Goal: Task Accomplishment & Management: Manage account settings

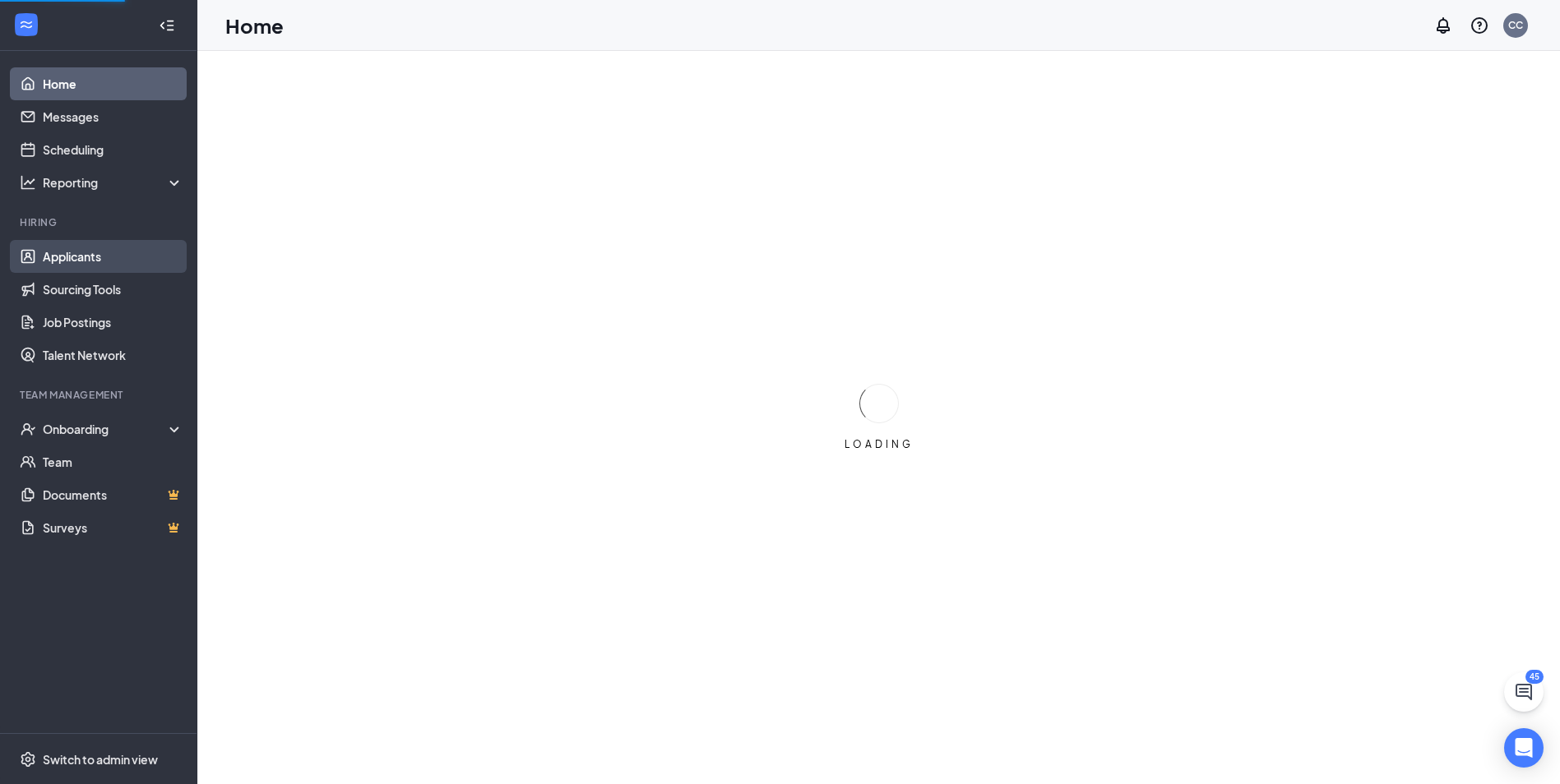
click at [77, 258] on link "Applicants" at bounding box center [112, 256] width 141 height 32
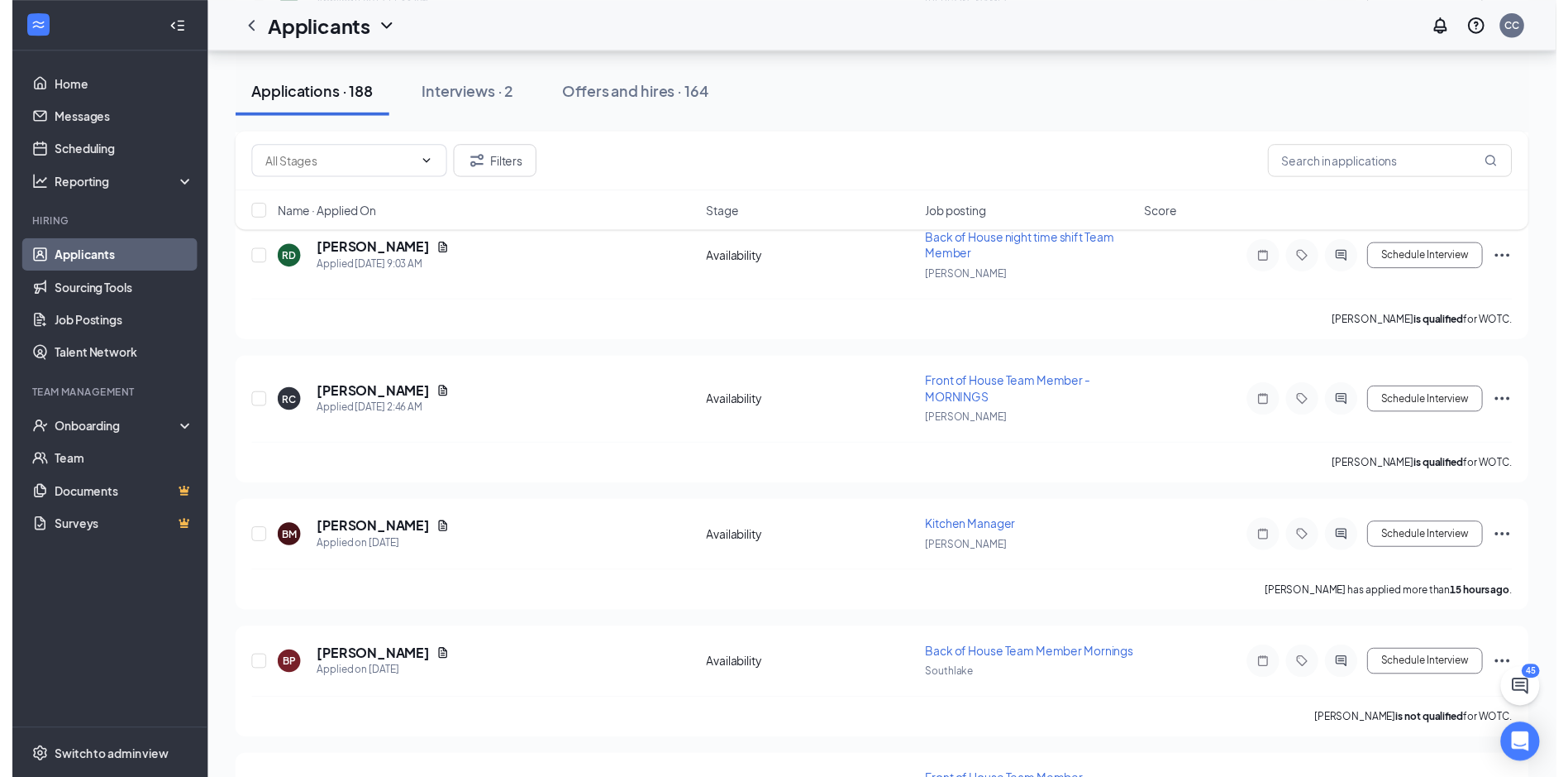
scroll to position [496, 0]
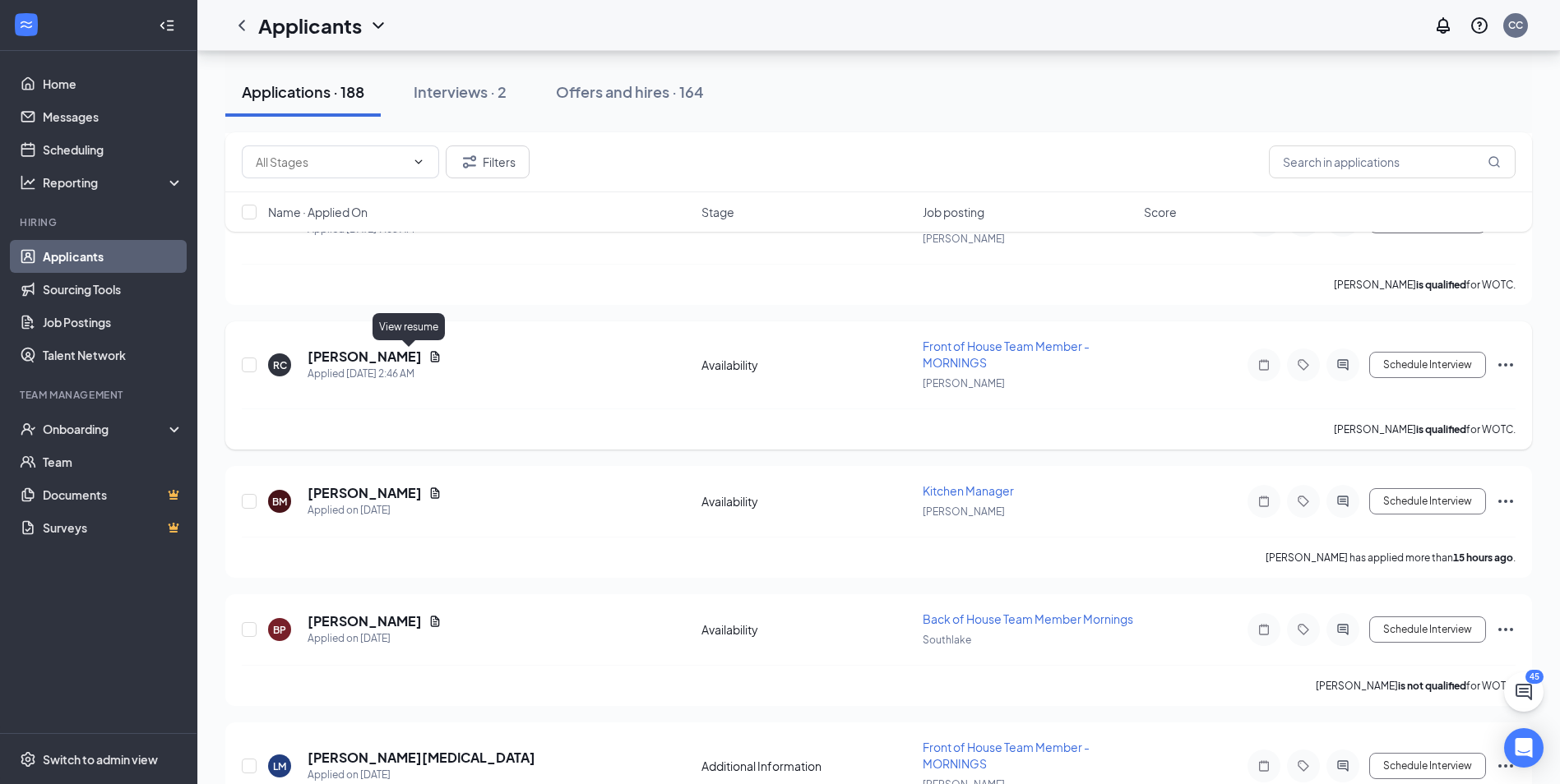
click at [428, 356] on icon "Document" at bounding box center [434, 356] width 13 height 13
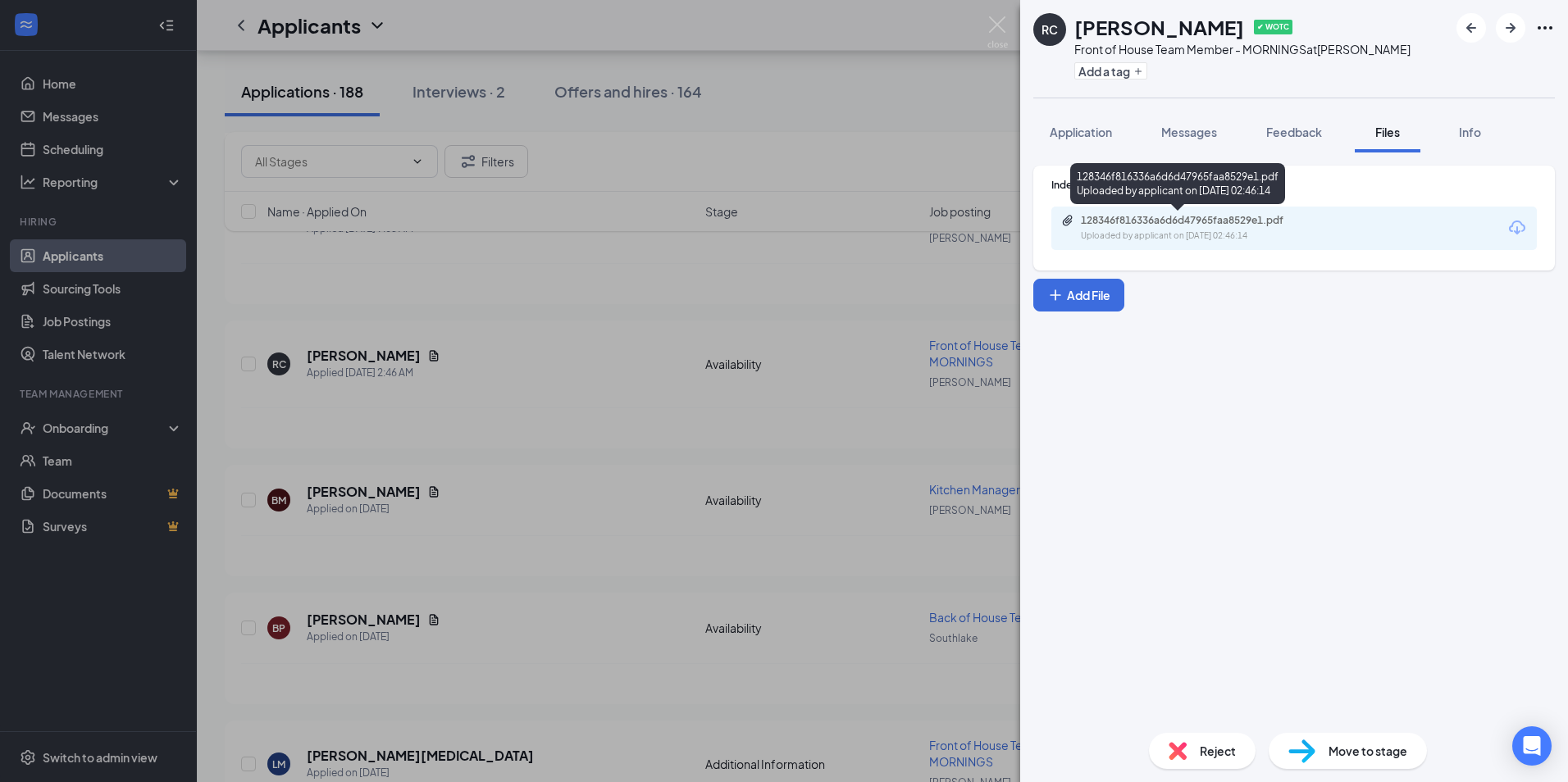
click at [1165, 232] on div "Uploaded by applicant on [DATE] 02:46:14" at bounding box center [1203, 235] width 246 height 13
click at [995, 21] on img at bounding box center [997, 32] width 21 height 32
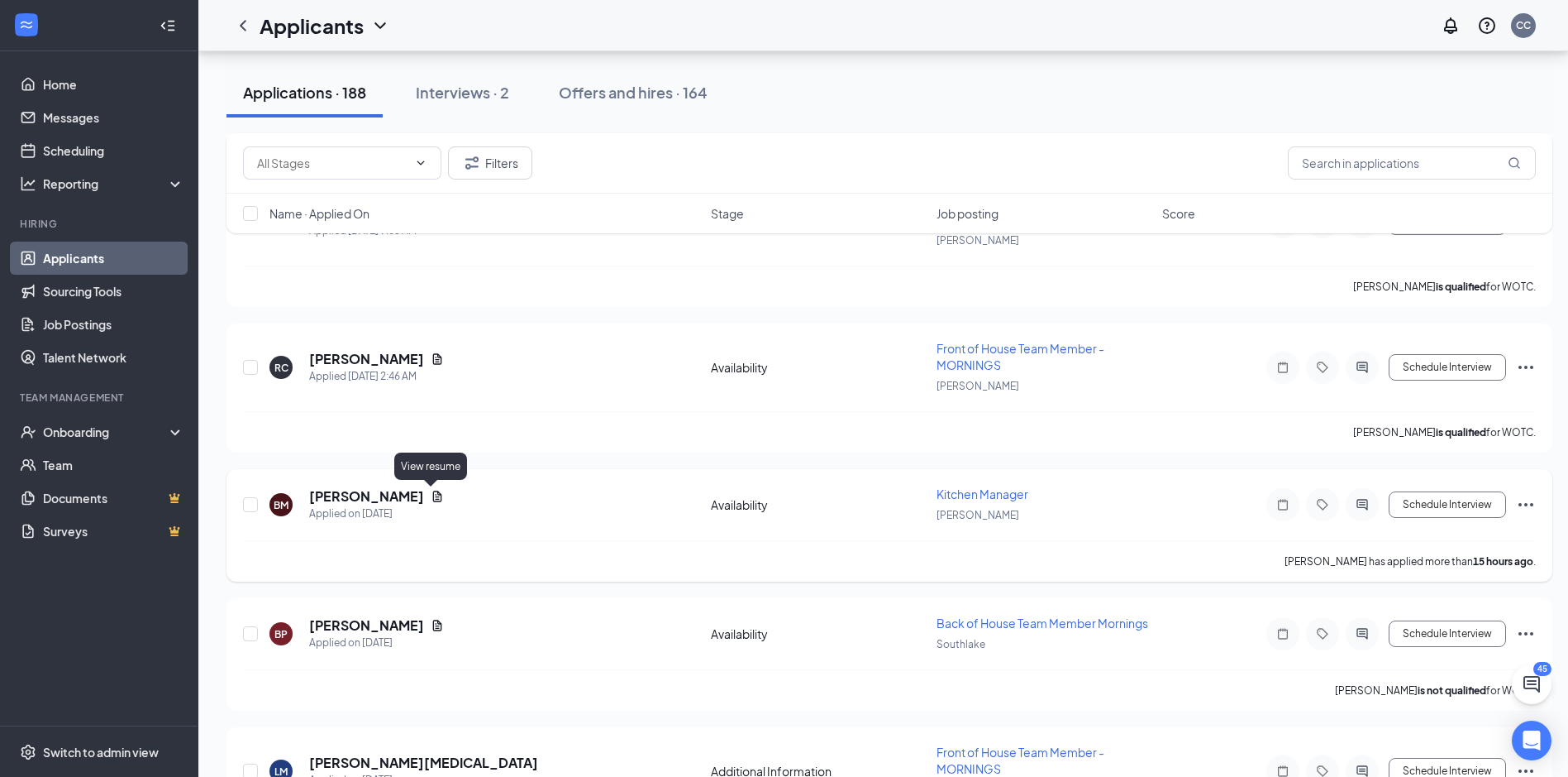
click at [433, 496] on icon "Document" at bounding box center [437, 496] width 9 height 11
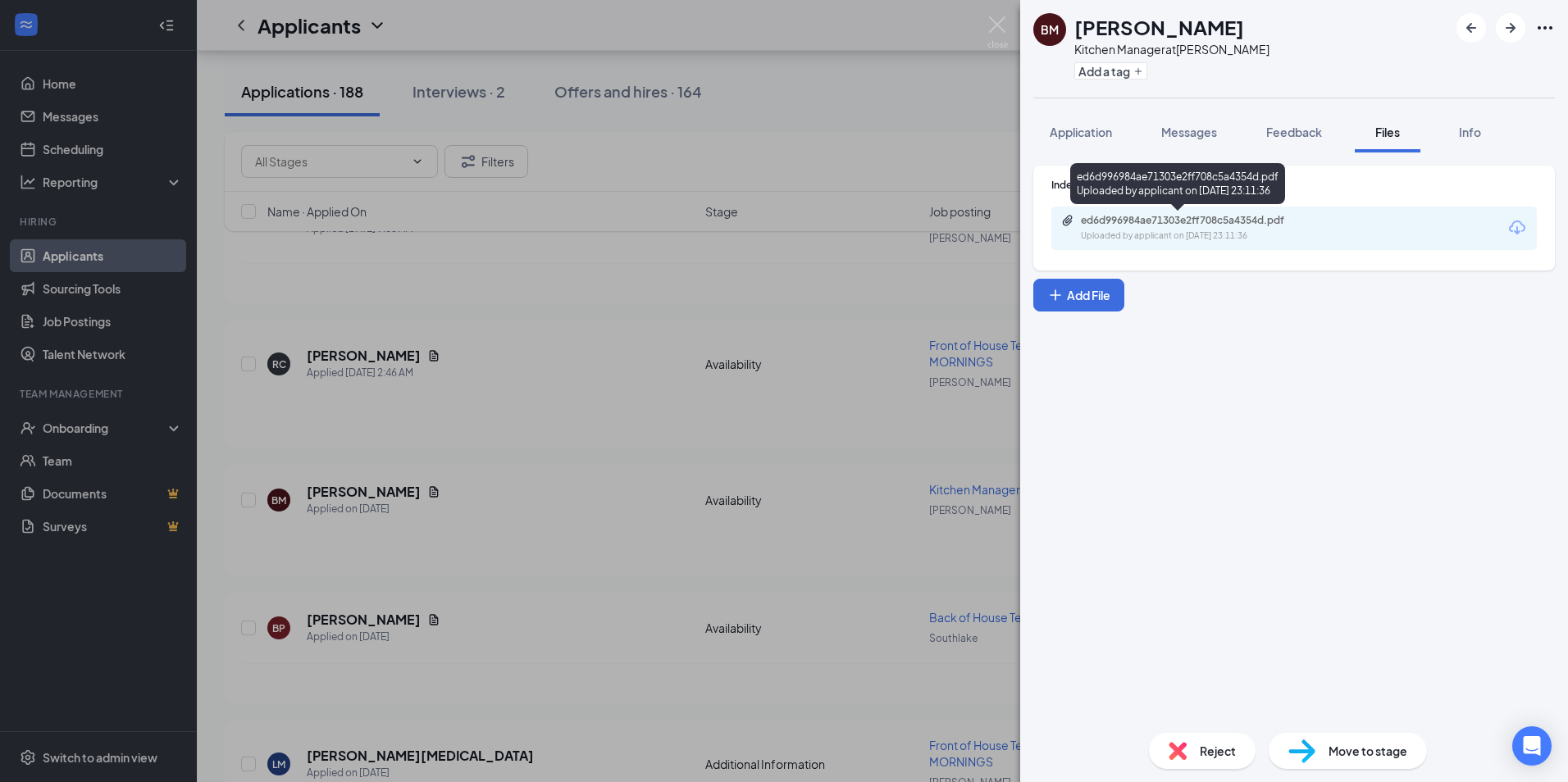
click at [1114, 218] on div "ed6d996984ae71303e2ff708c5a4354d.pdf" at bounding box center [1195, 220] width 230 height 13
click at [991, 26] on img at bounding box center [997, 32] width 21 height 32
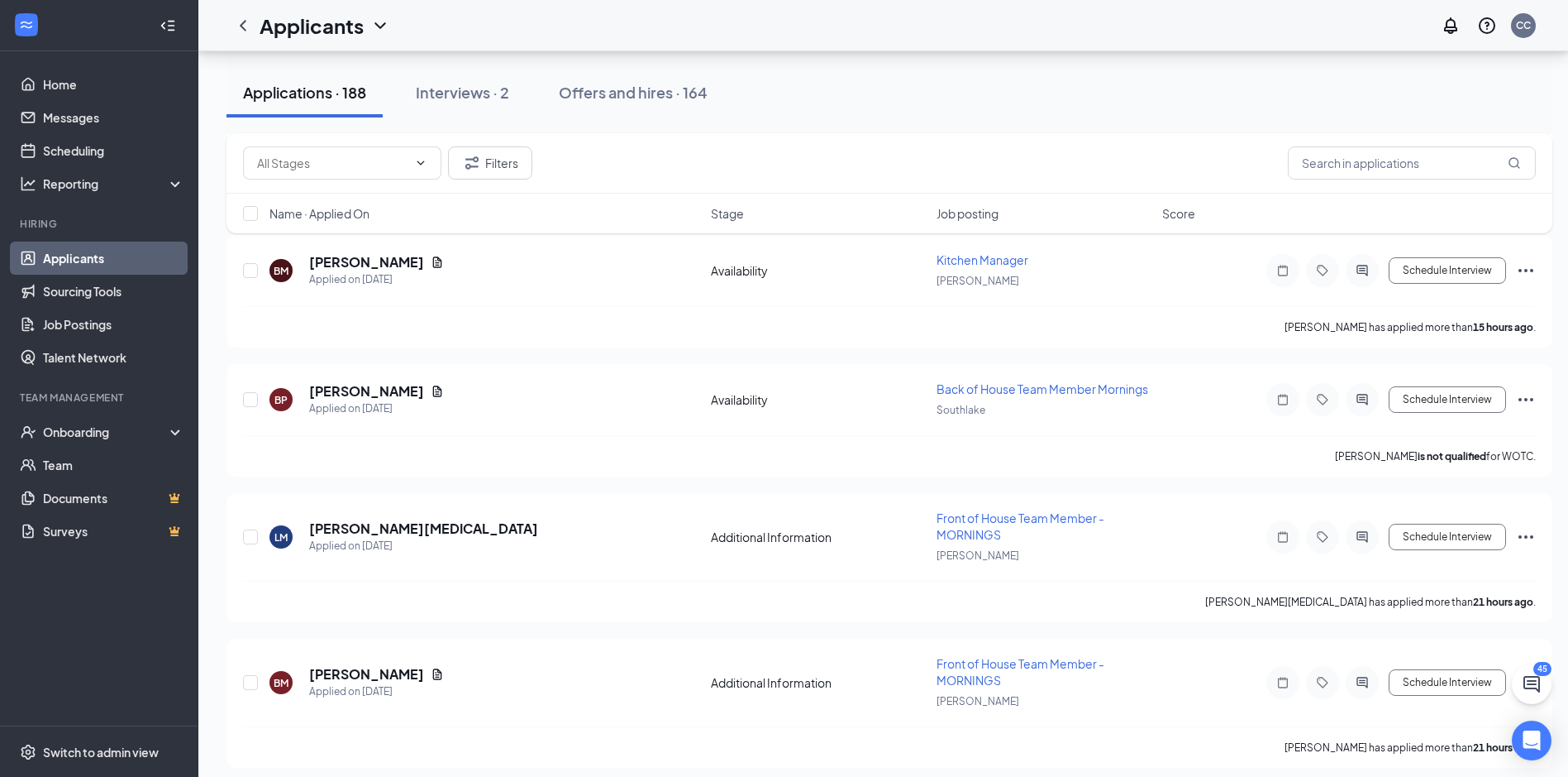
scroll to position [744, 0]
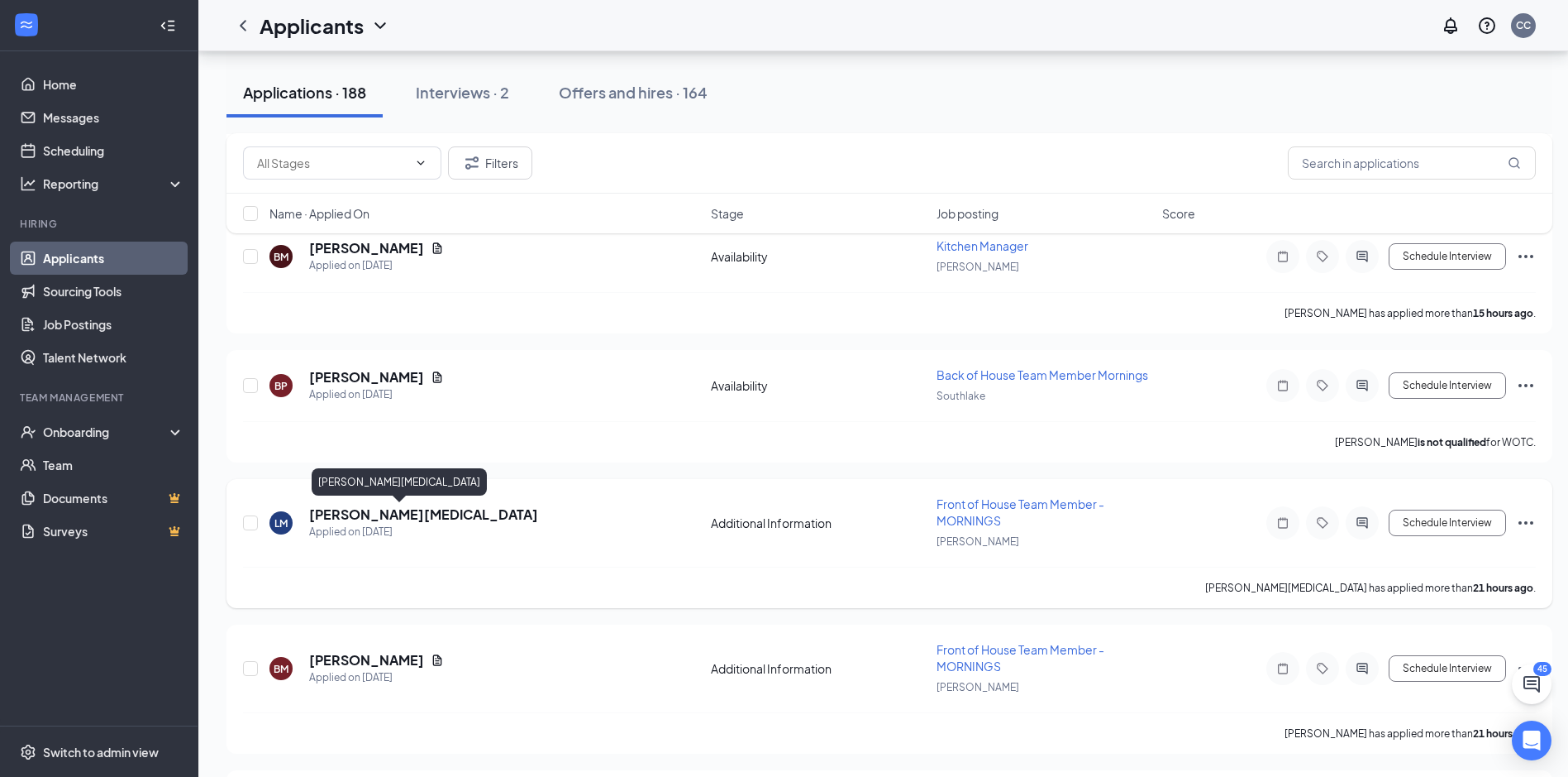
click at [365, 514] on h5 "[PERSON_NAME][MEDICAL_DATA]" at bounding box center [423, 515] width 229 height 18
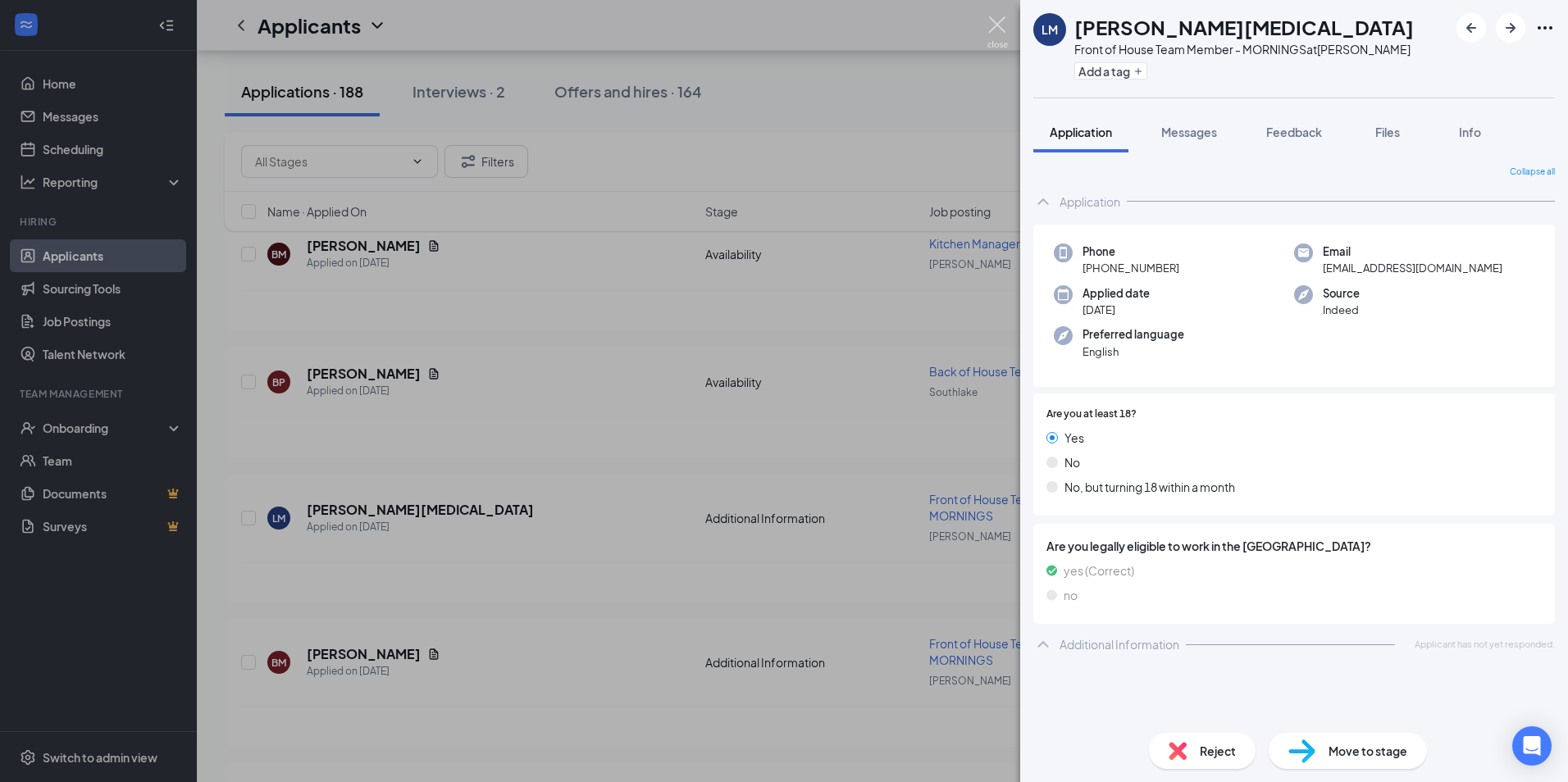
click at [997, 32] on img at bounding box center [997, 32] width 21 height 32
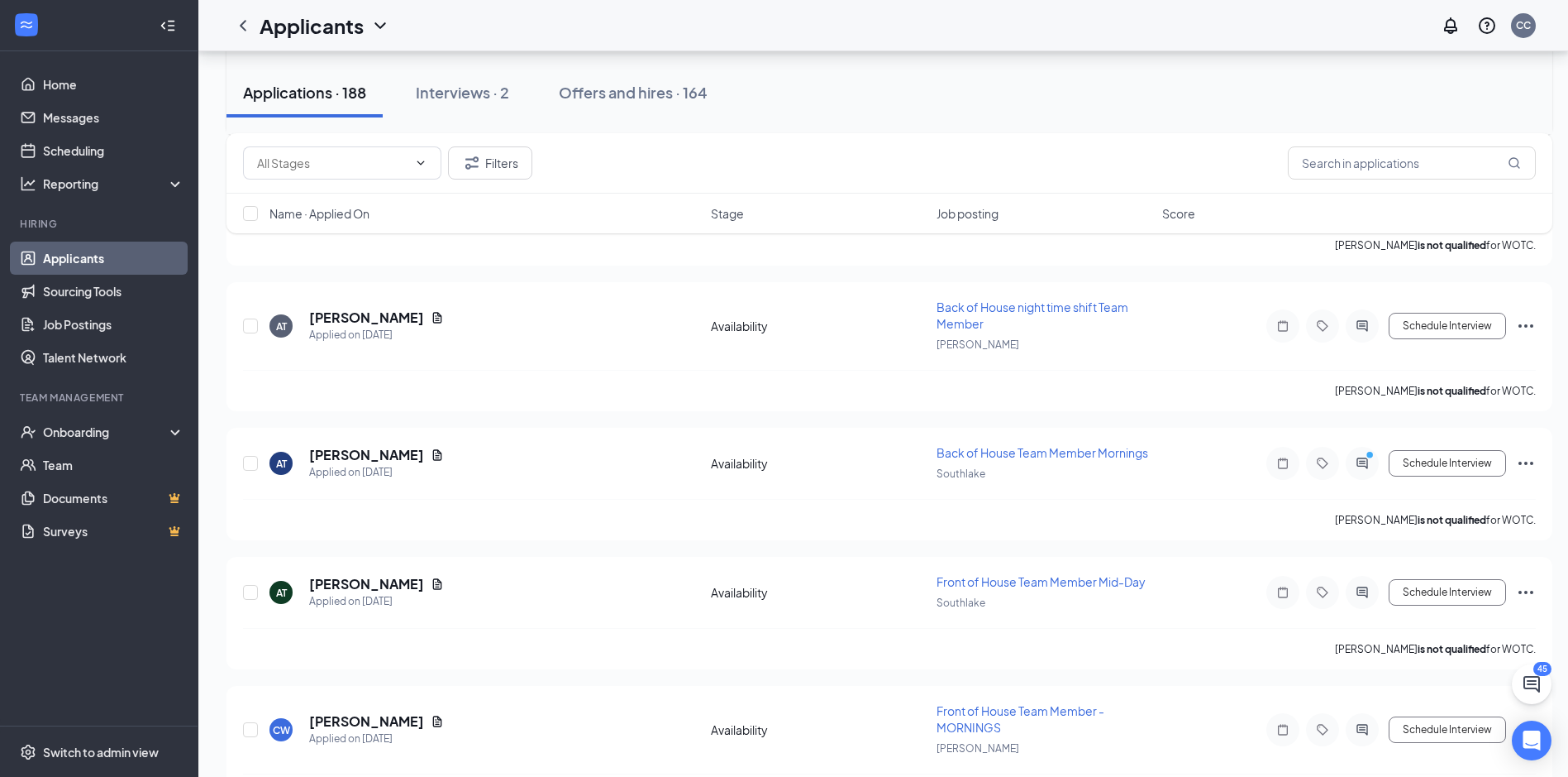
scroll to position [2151, 0]
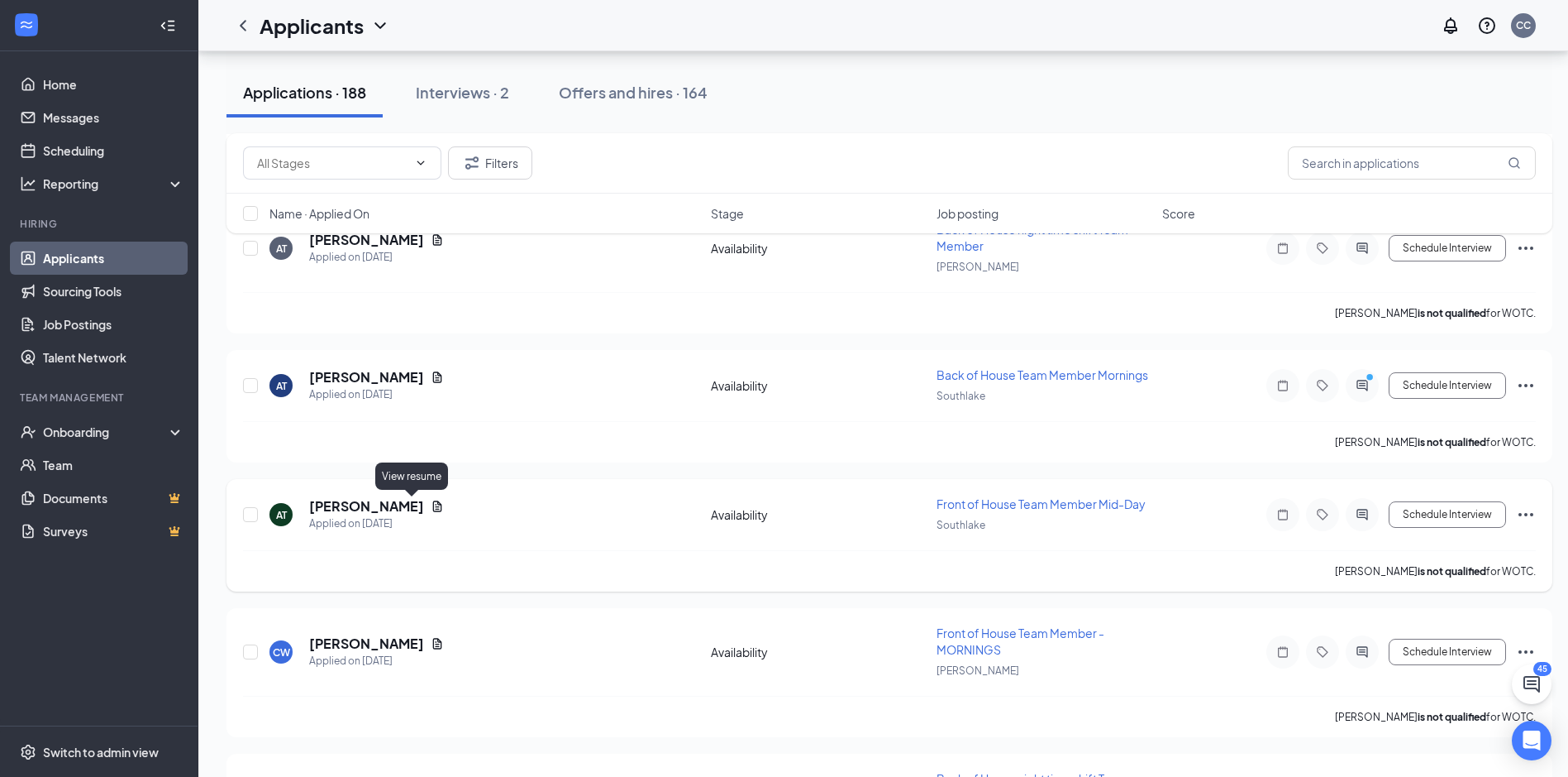
click at [430, 506] on icon "Document" at bounding box center [436, 506] width 13 height 13
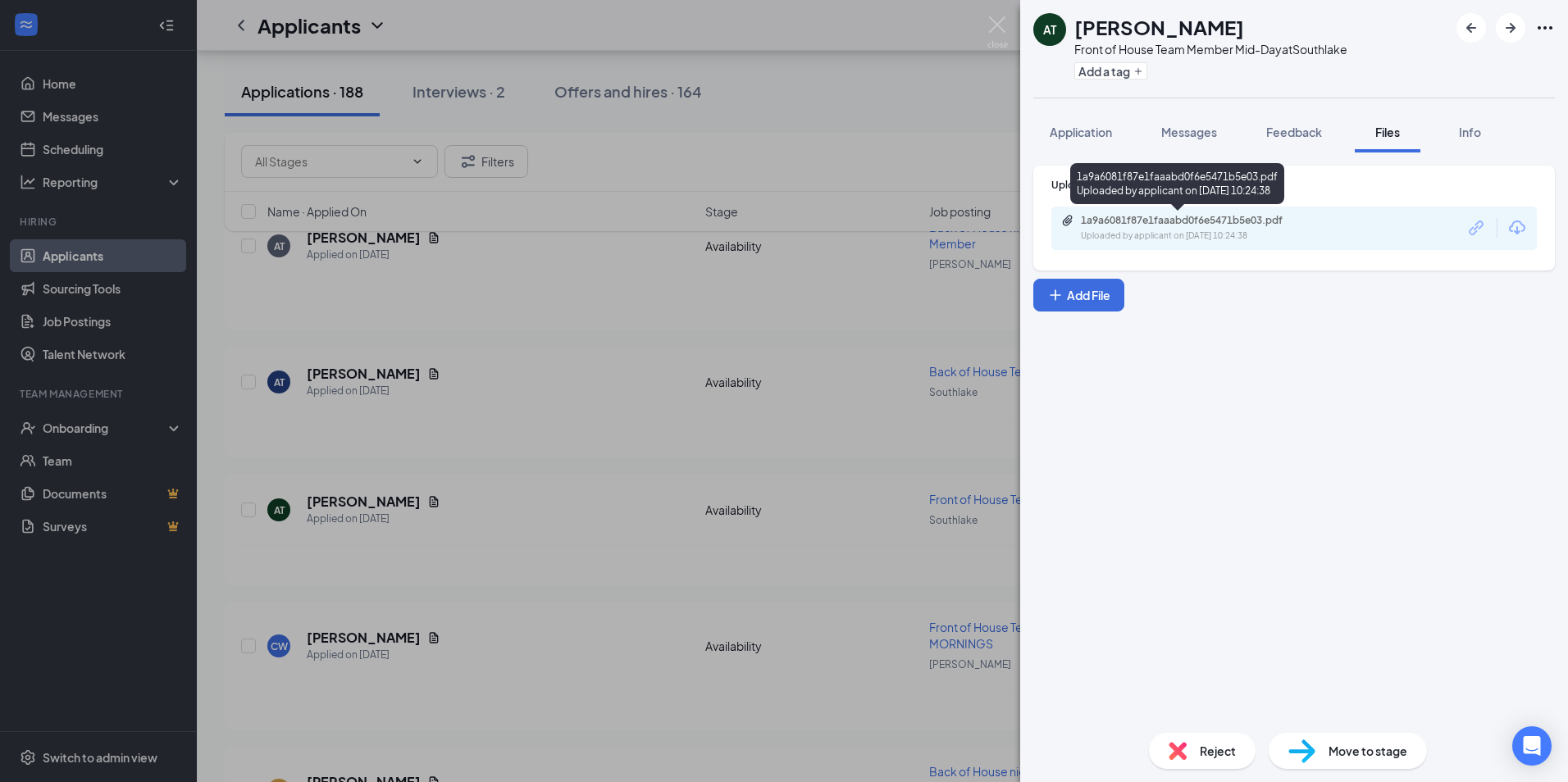
click at [1179, 219] on div "1a9a6081f87e1faaabd0f6e5471b5e03.pdf" at bounding box center [1195, 220] width 230 height 13
click at [519, 534] on div "AT [PERSON_NAME] Front of House Team Member Mid-Day at [GEOGRAPHIC_DATA] Add a …" at bounding box center [784, 391] width 1568 height 782
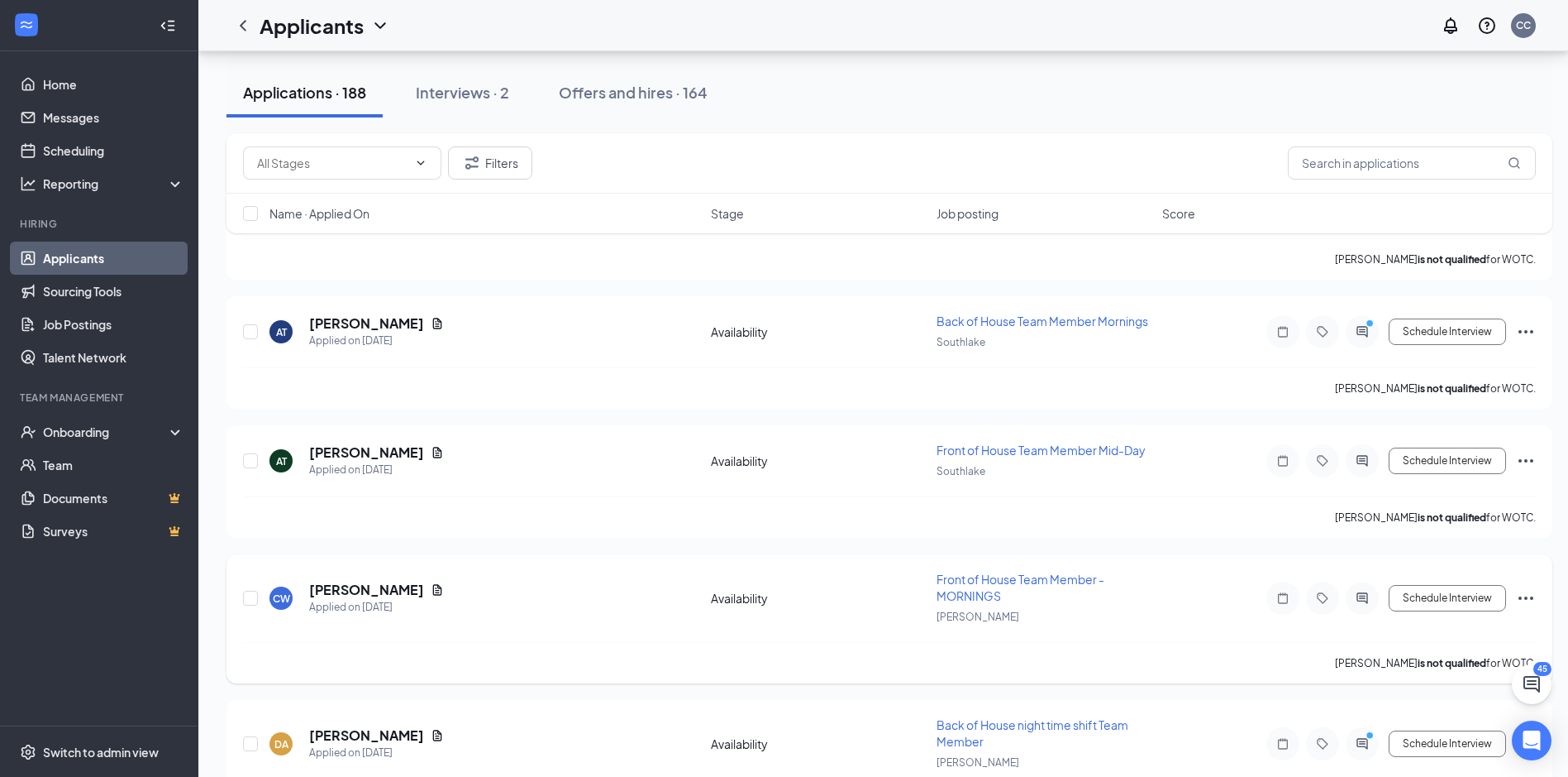
scroll to position [2233, 0]
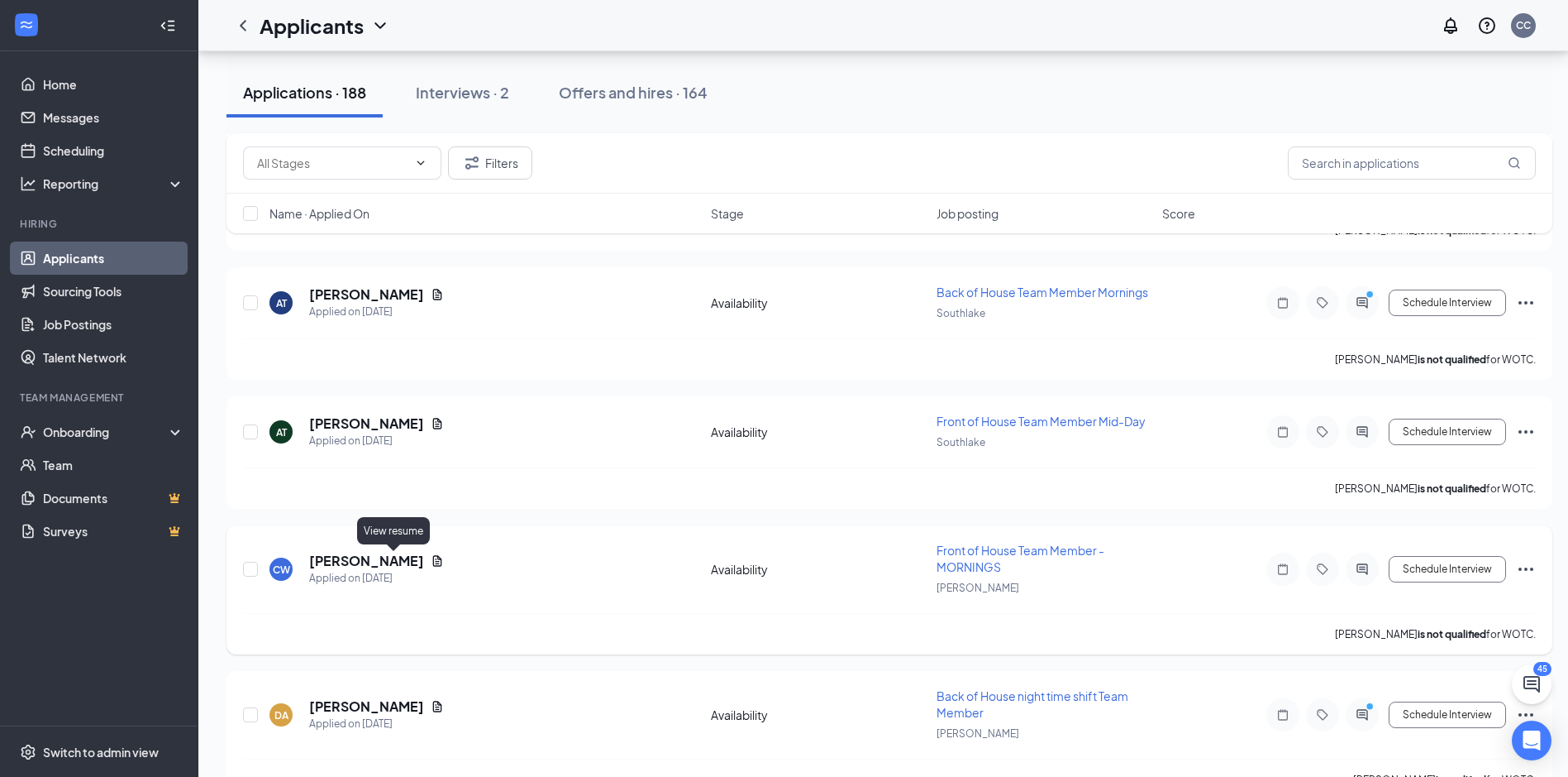
click at [430, 560] on icon "Document" at bounding box center [436, 560] width 13 height 13
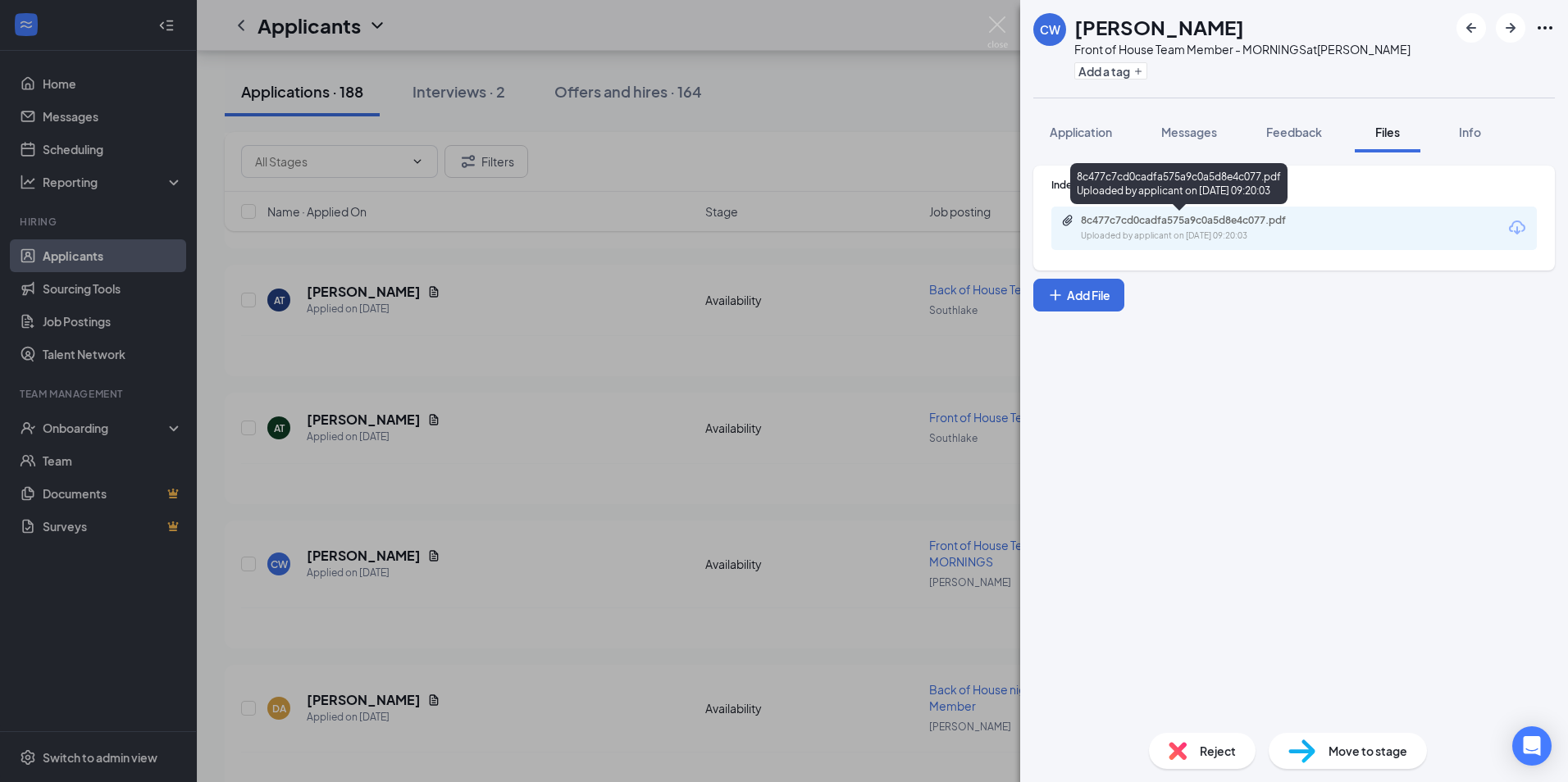
click at [1152, 221] on div "8c477c7cd0cadfa575a9c0a5d8e4c077.pdf" at bounding box center [1195, 220] width 230 height 13
click at [998, 26] on img at bounding box center [997, 32] width 21 height 32
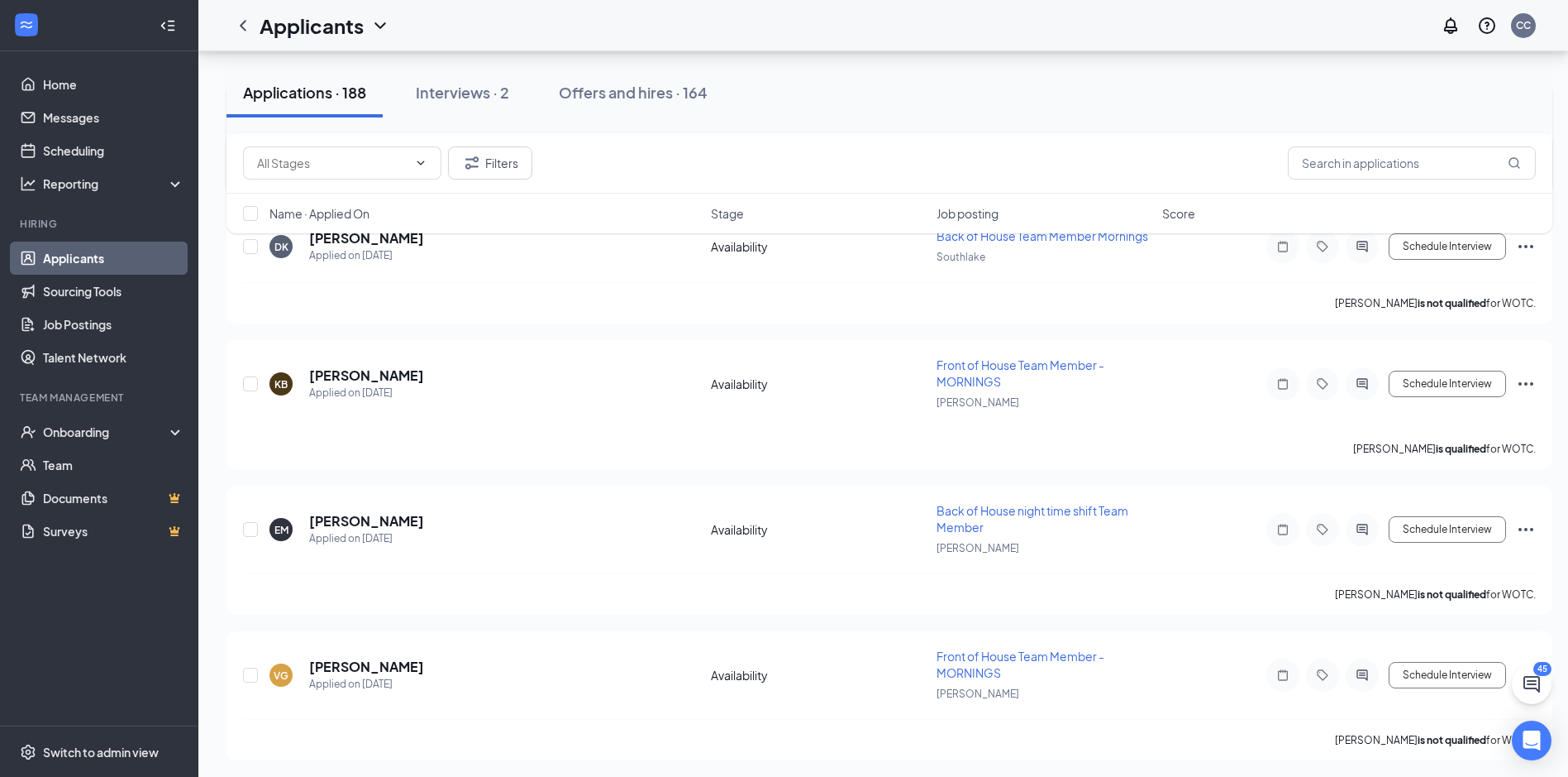
scroll to position [3143, 0]
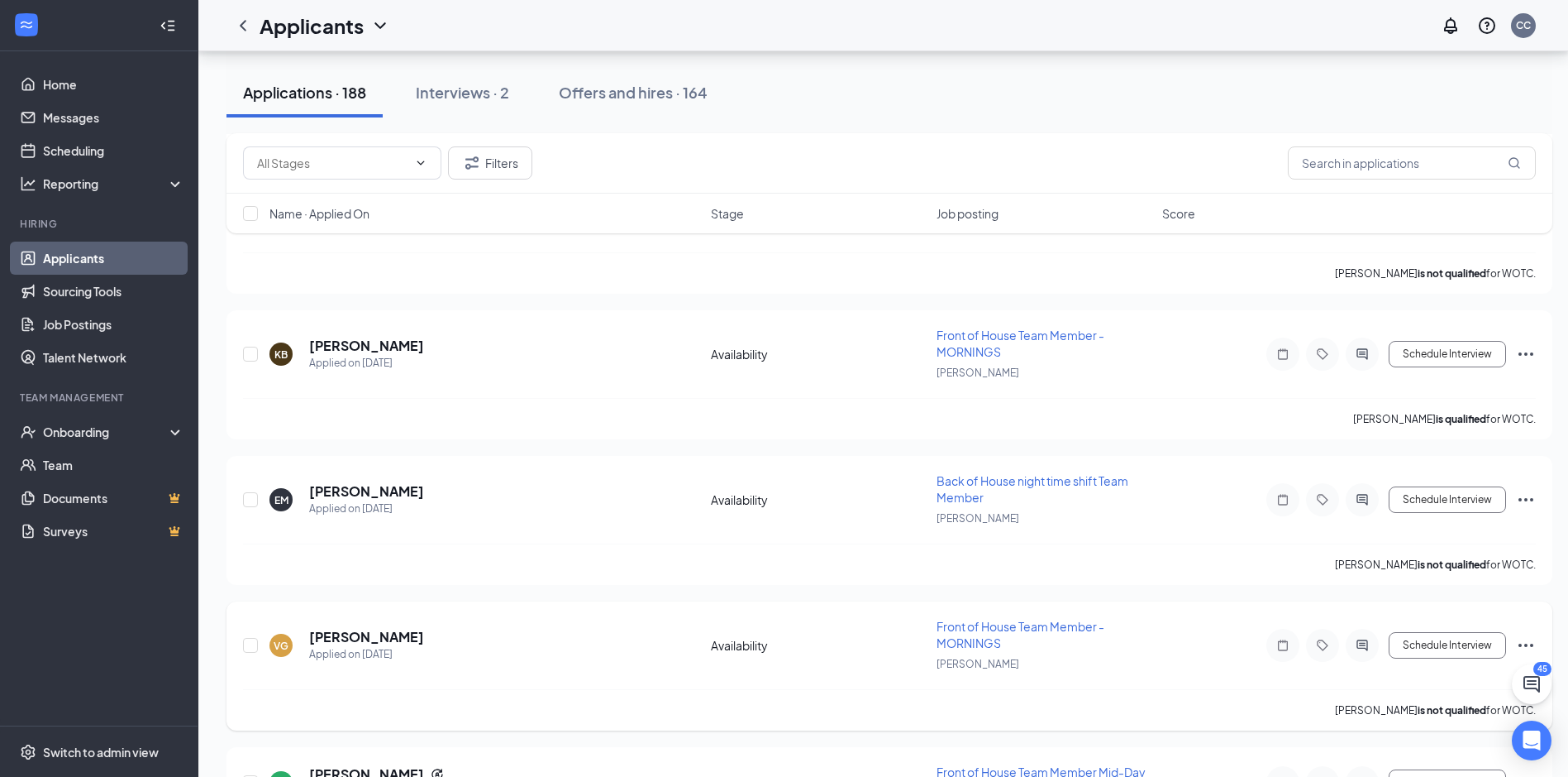
click at [967, 625] on span "Front of House Team Member - MORNINGS" at bounding box center [1021, 634] width 168 height 32
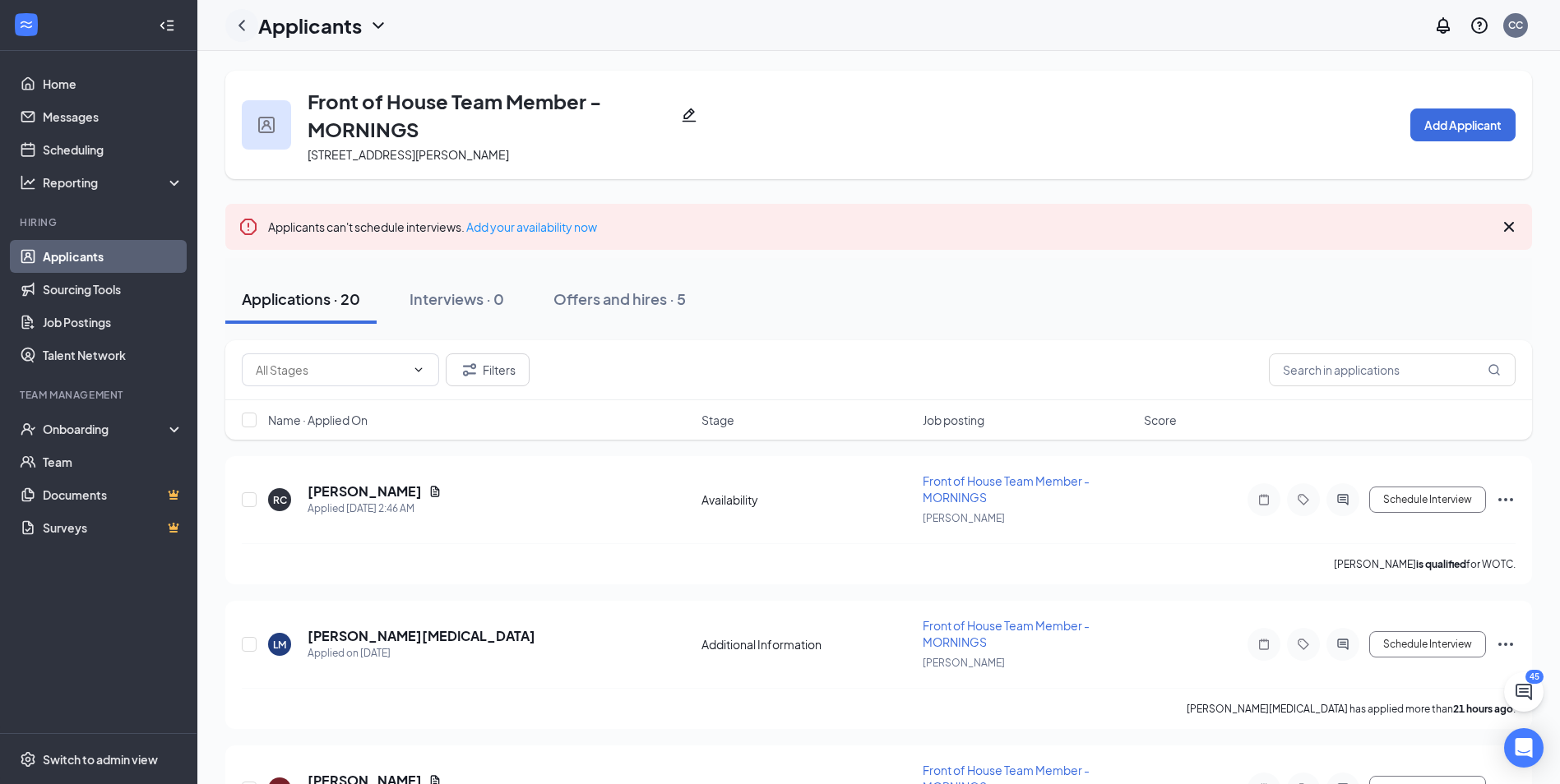
click at [246, 27] on icon "ChevronLeft" at bounding box center [242, 26] width 20 height 20
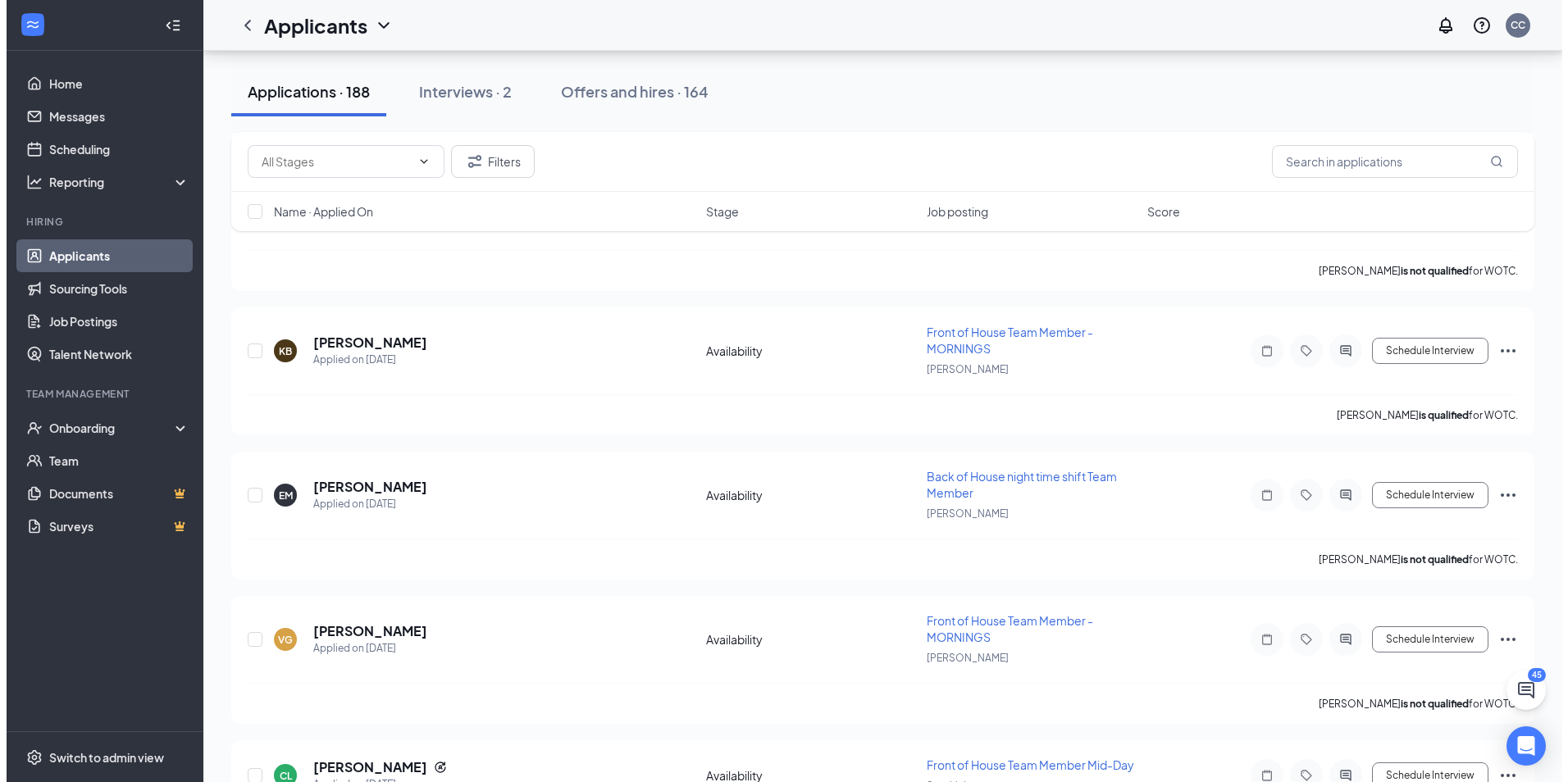
scroll to position [3198, 0]
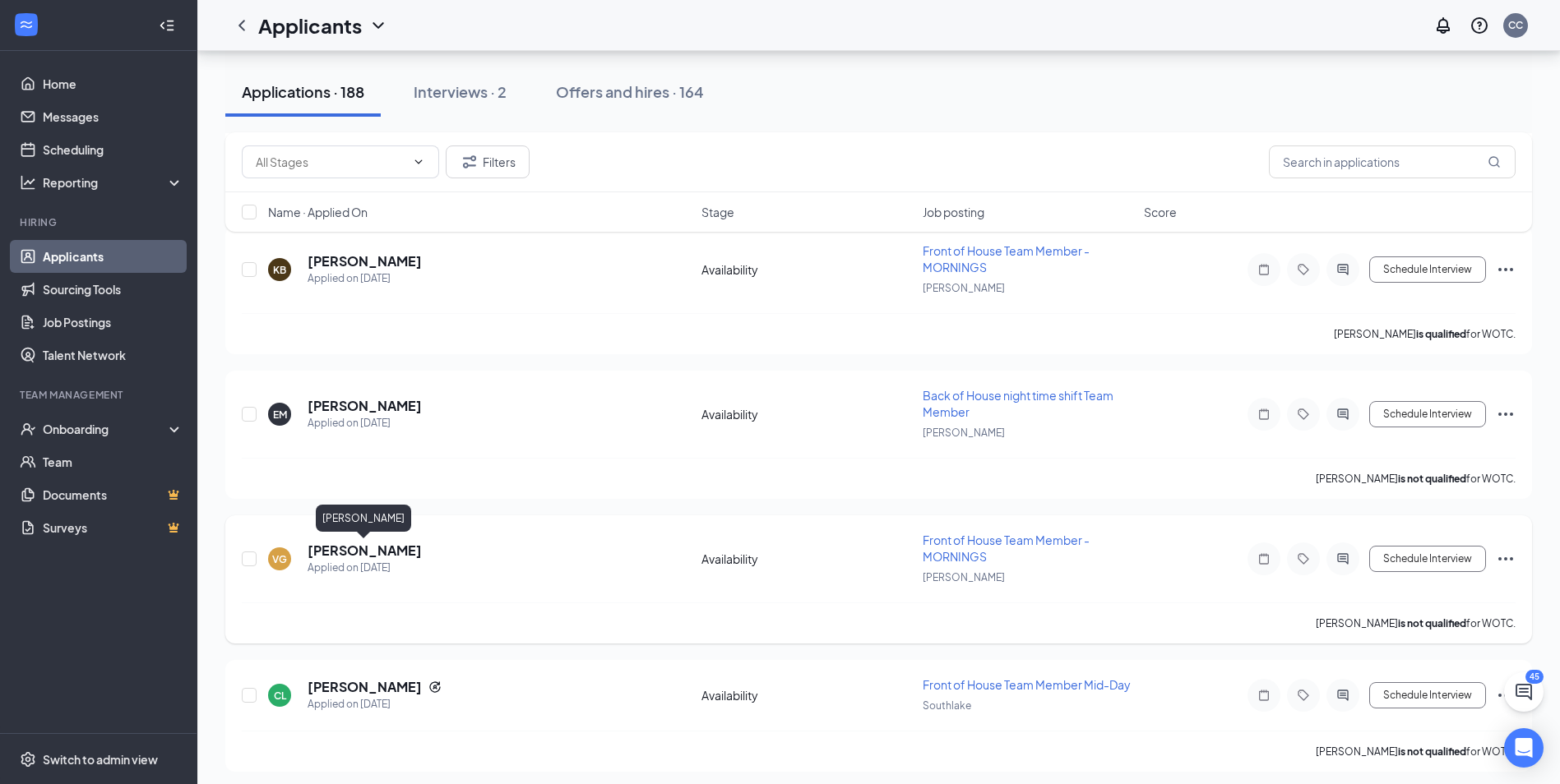
click at [357, 550] on h5 "[PERSON_NAME]" at bounding box center [365, 551] width 114 height 18
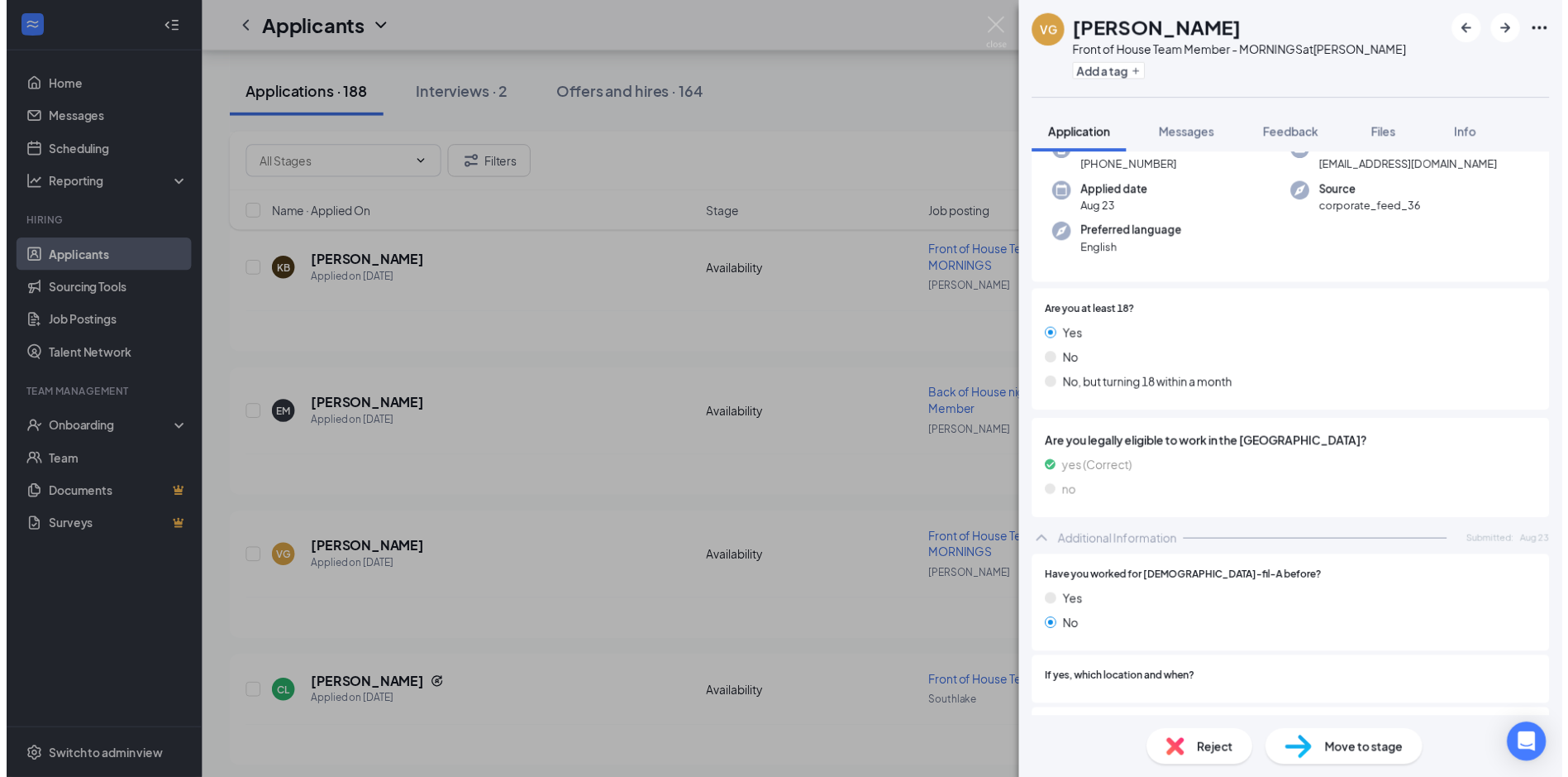
scroll to position [331, 0]
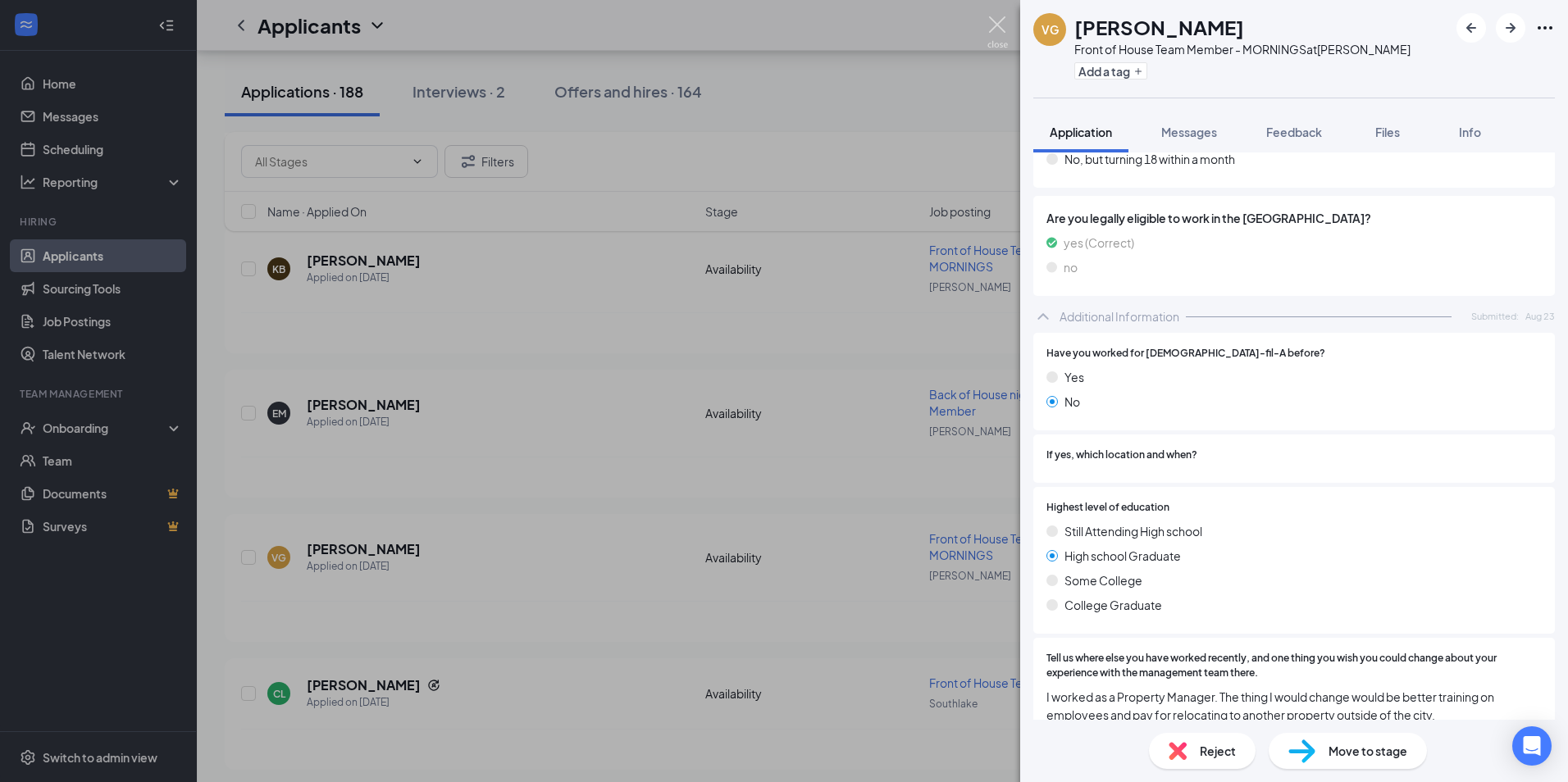
click at [998, 25] on img at bounding box center [997, 32] width 21 height 32
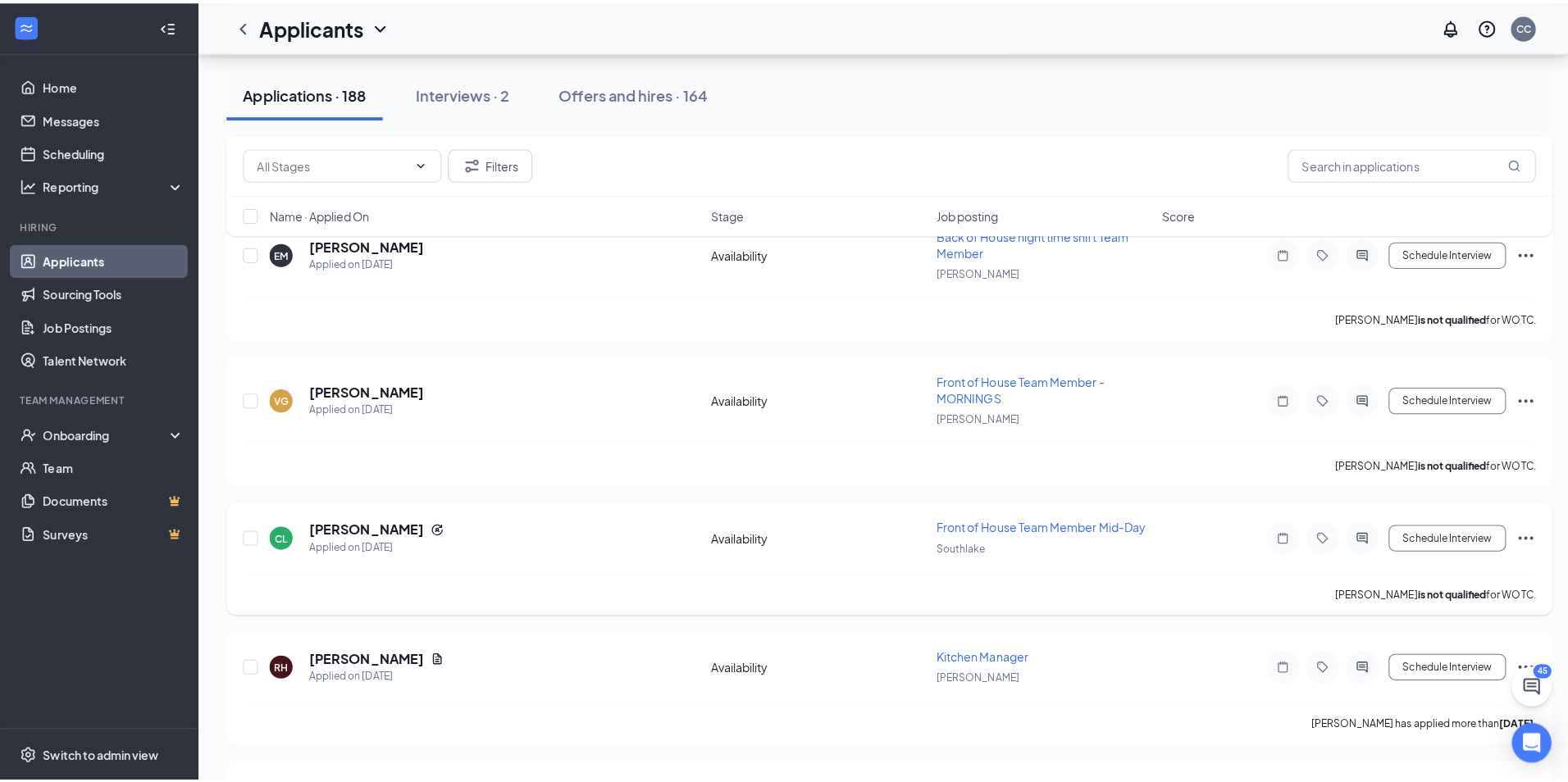
scroll to position [3444, 0]
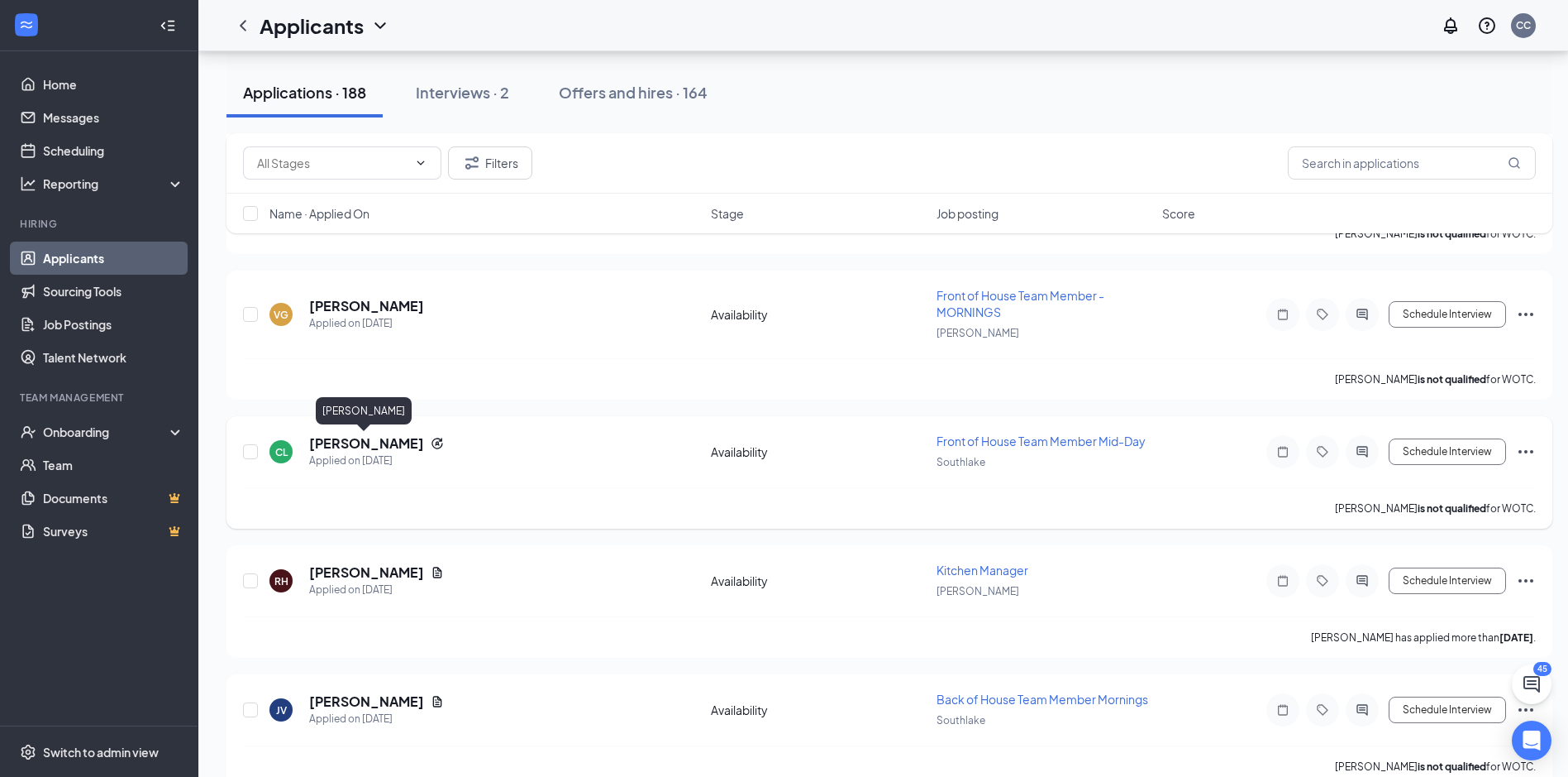
click at [360, 445] on h5 "[PERSON_NAME]" at bounding box center [367, 443] width 115 height 18
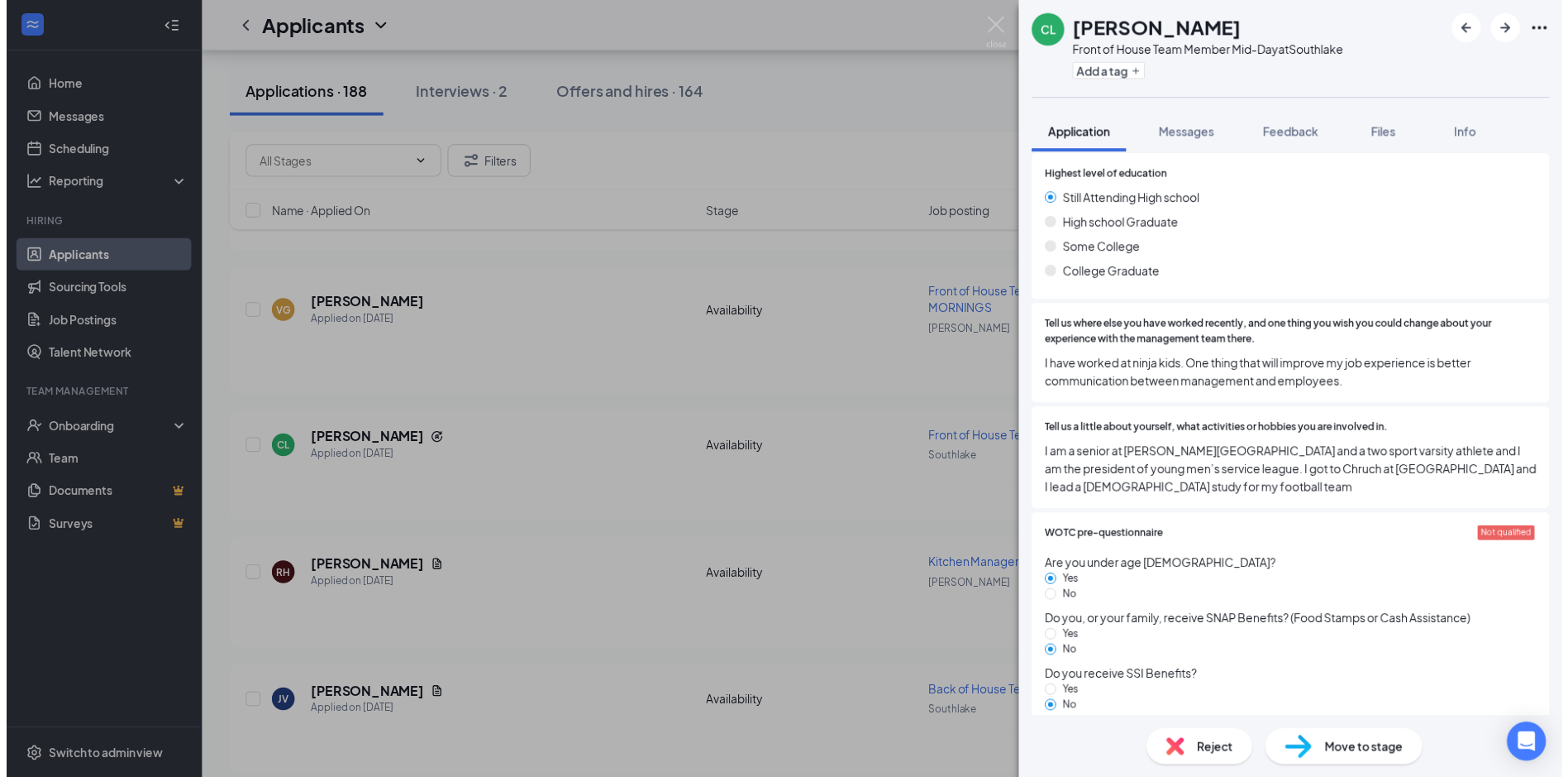
scroll to position [744, 0]
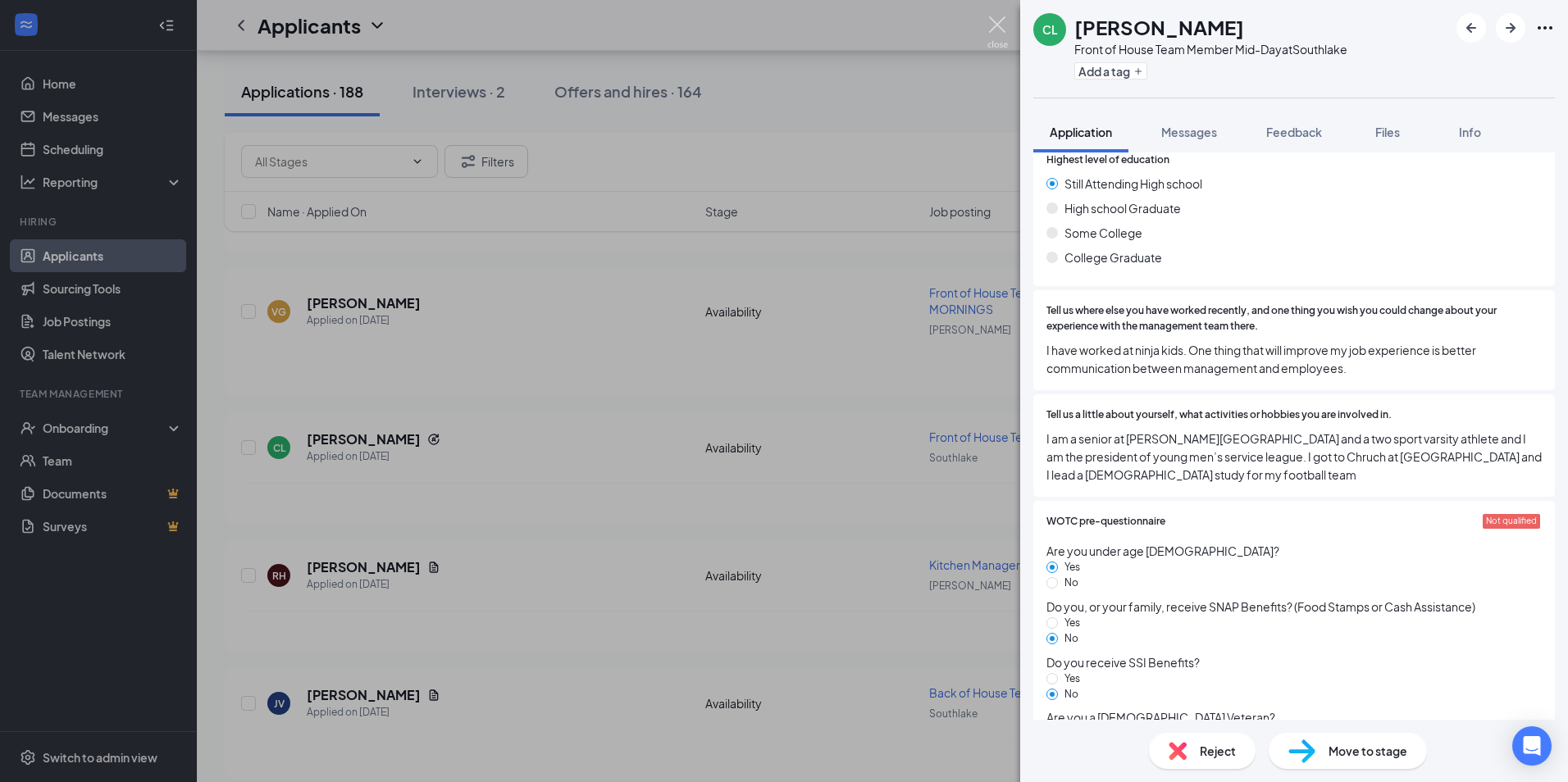
click at [995, 24] on img at bounding box center [997, 32] width 21 height 32
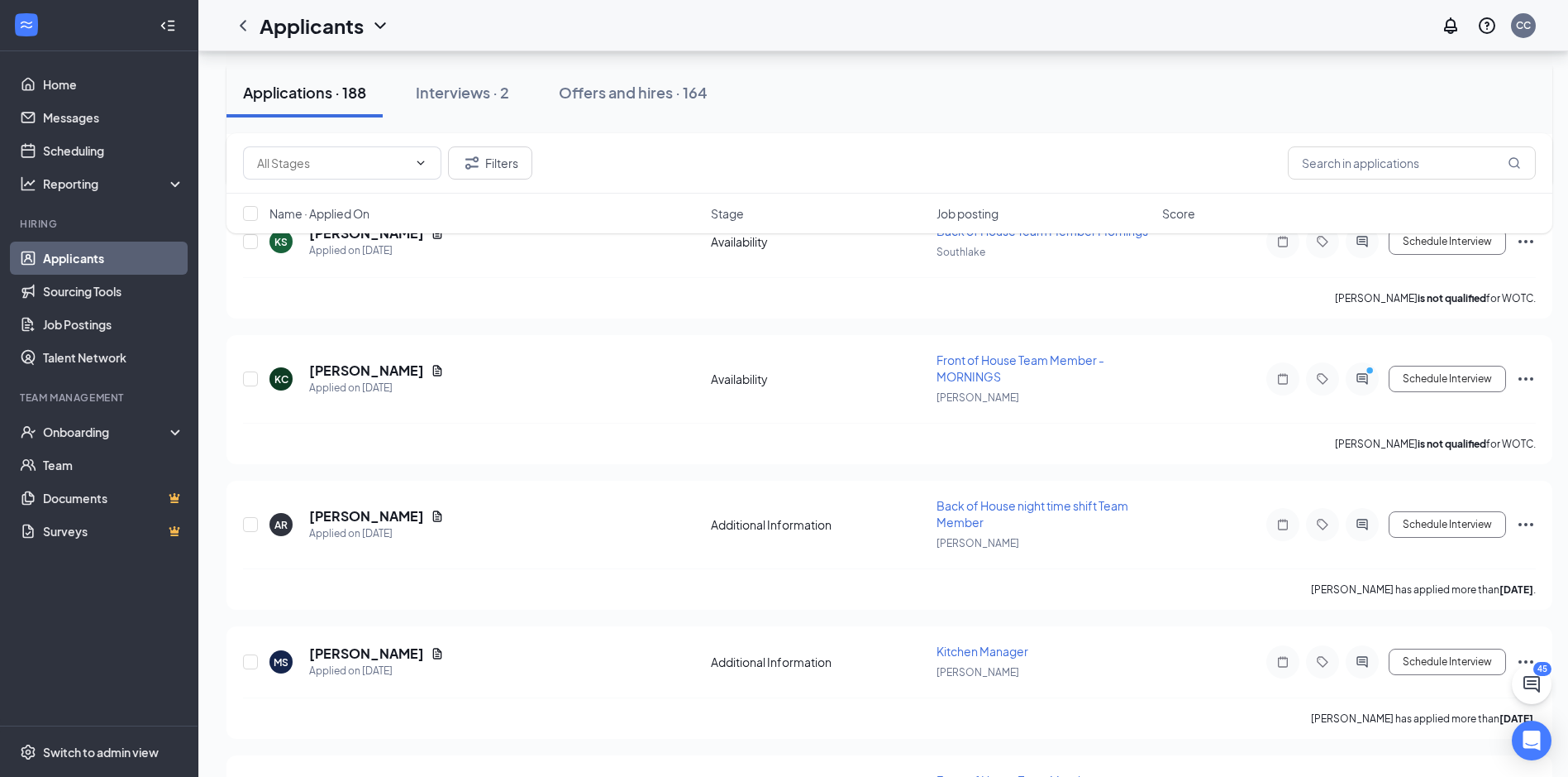
scroll to position [4219, 0]
click at [433, 367] on icon "Document" at bounding box center [437, 368] width 9 height 11
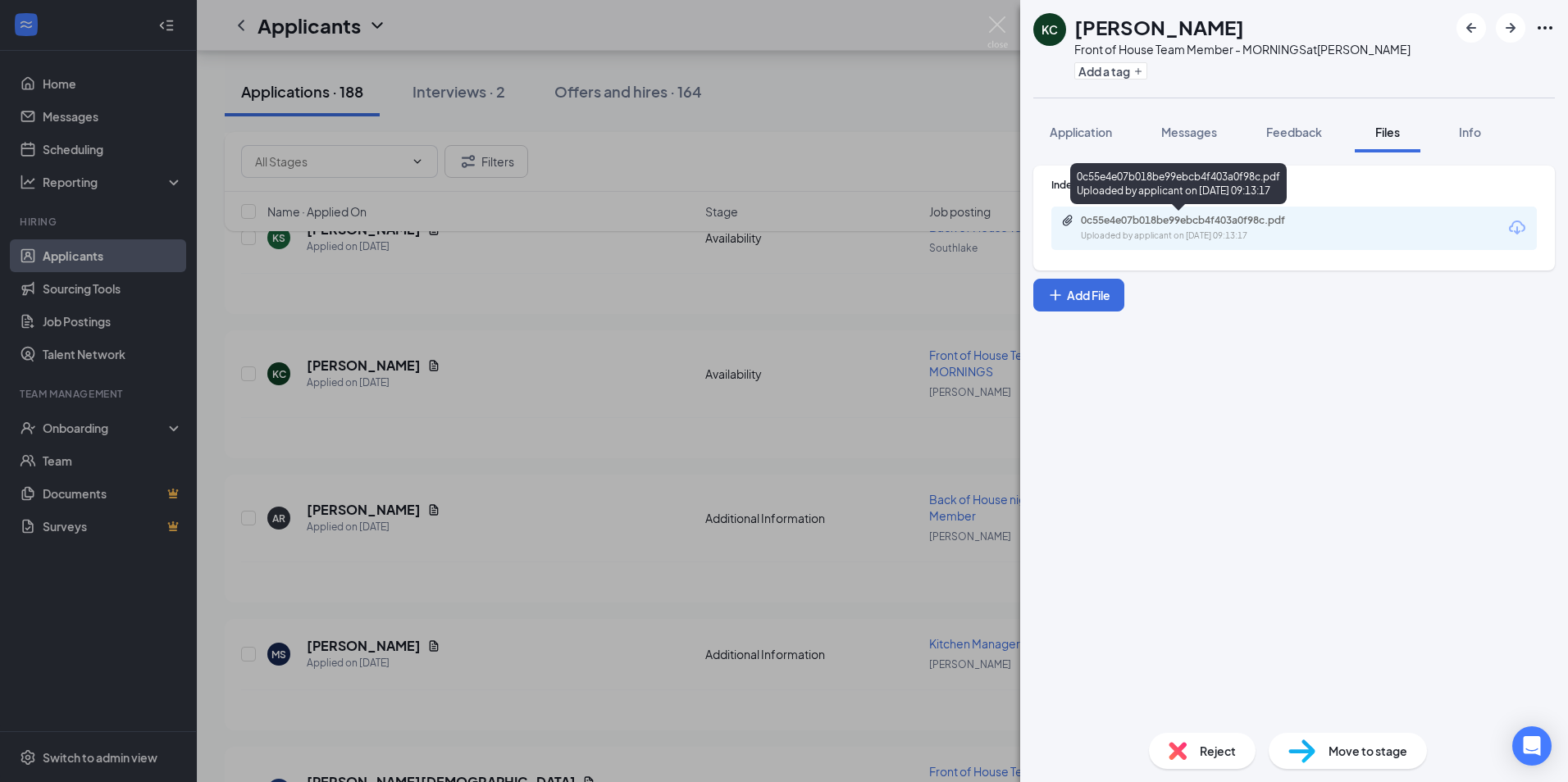
click at [1124, 217] on div "0c55e4e07b018be99ebcb4f403a0f98c.pdf" at bounding box center [1195, 220] width 230 height 13
click at [996, 23] on img at bounding box center [997, 32] width 21 height 32
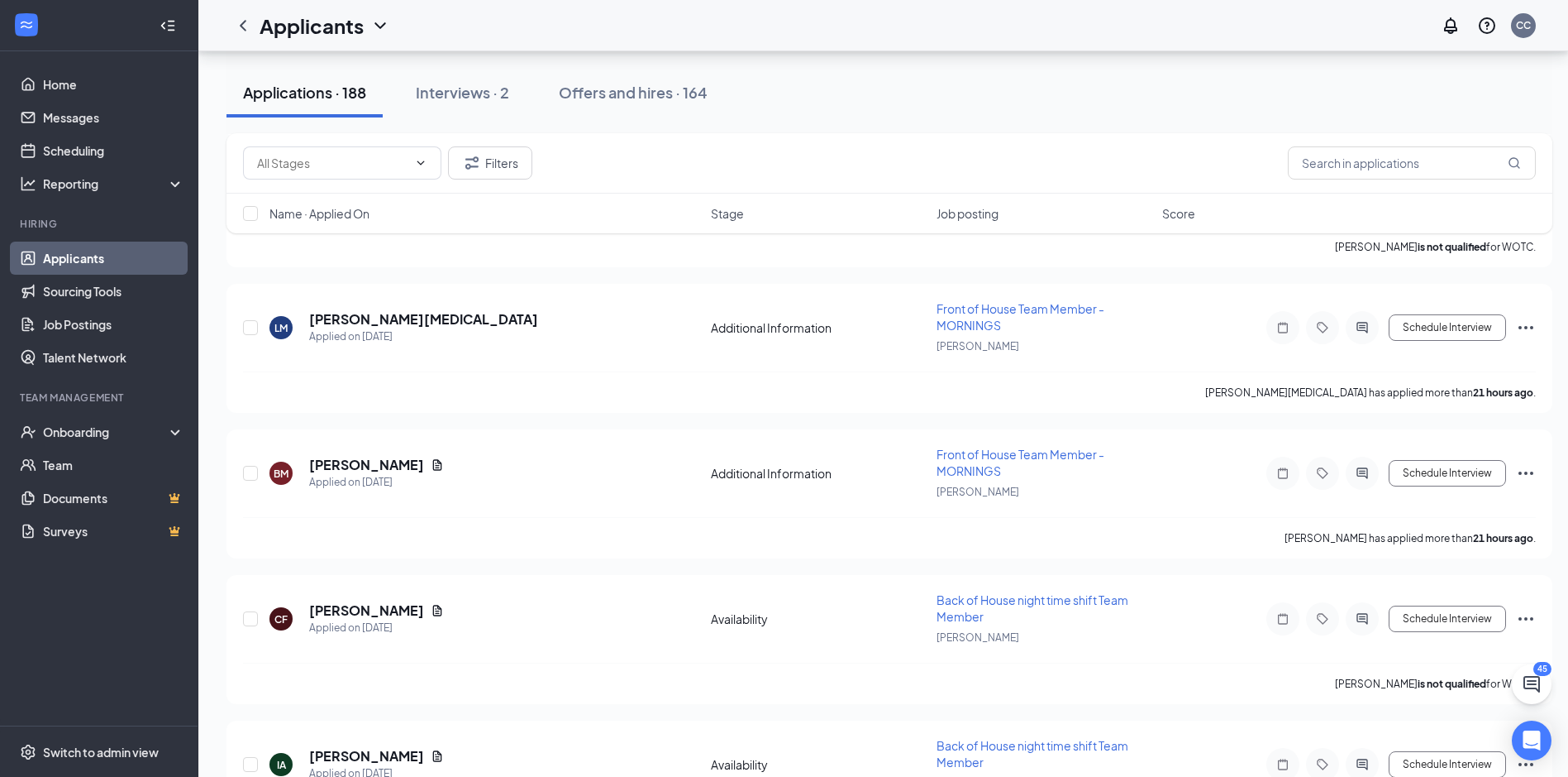
scroll to position [910, 0]
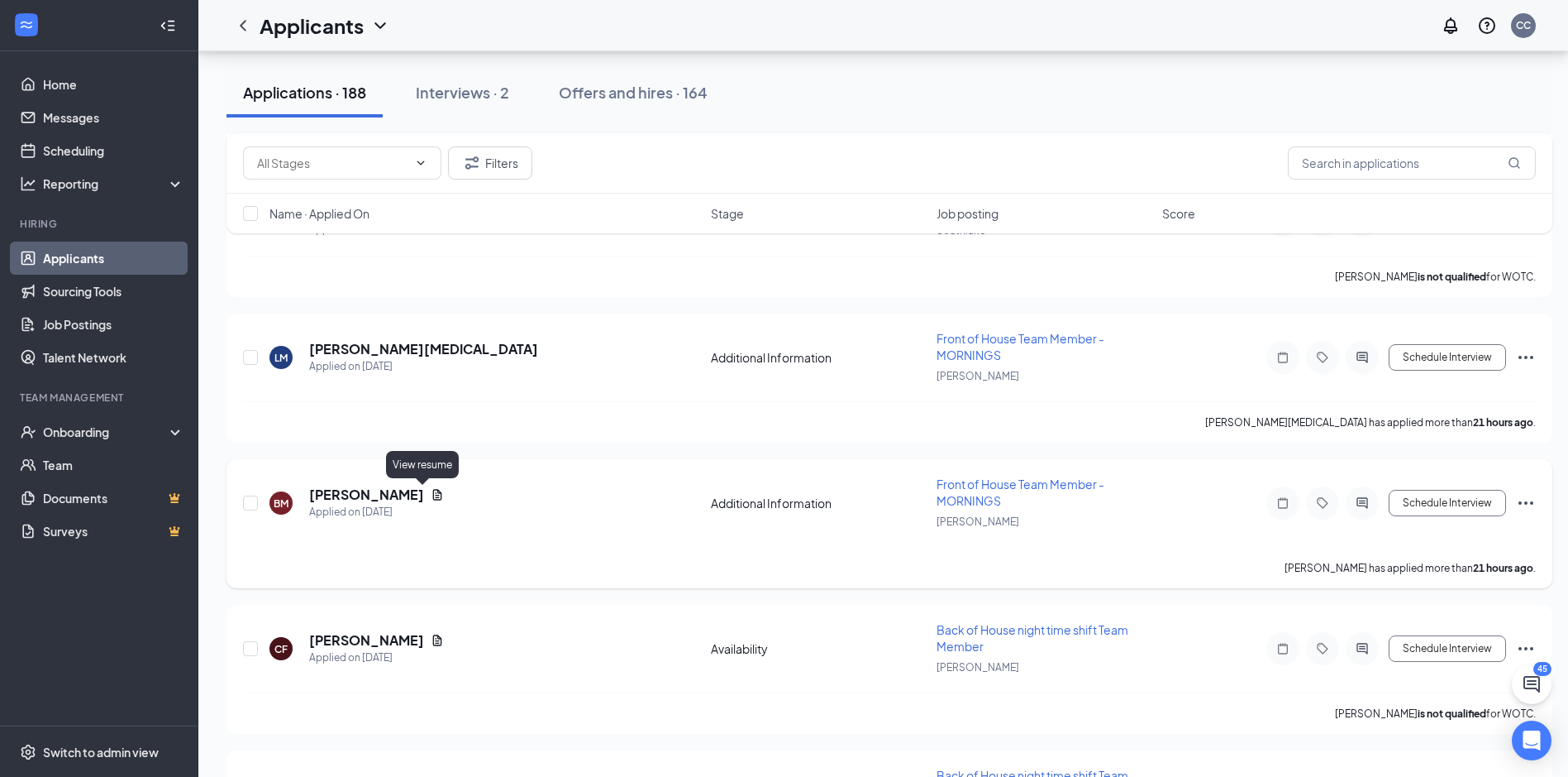
click at [433, 495] on icon "Document" at bounding box center [437, 494] width 9 height 11
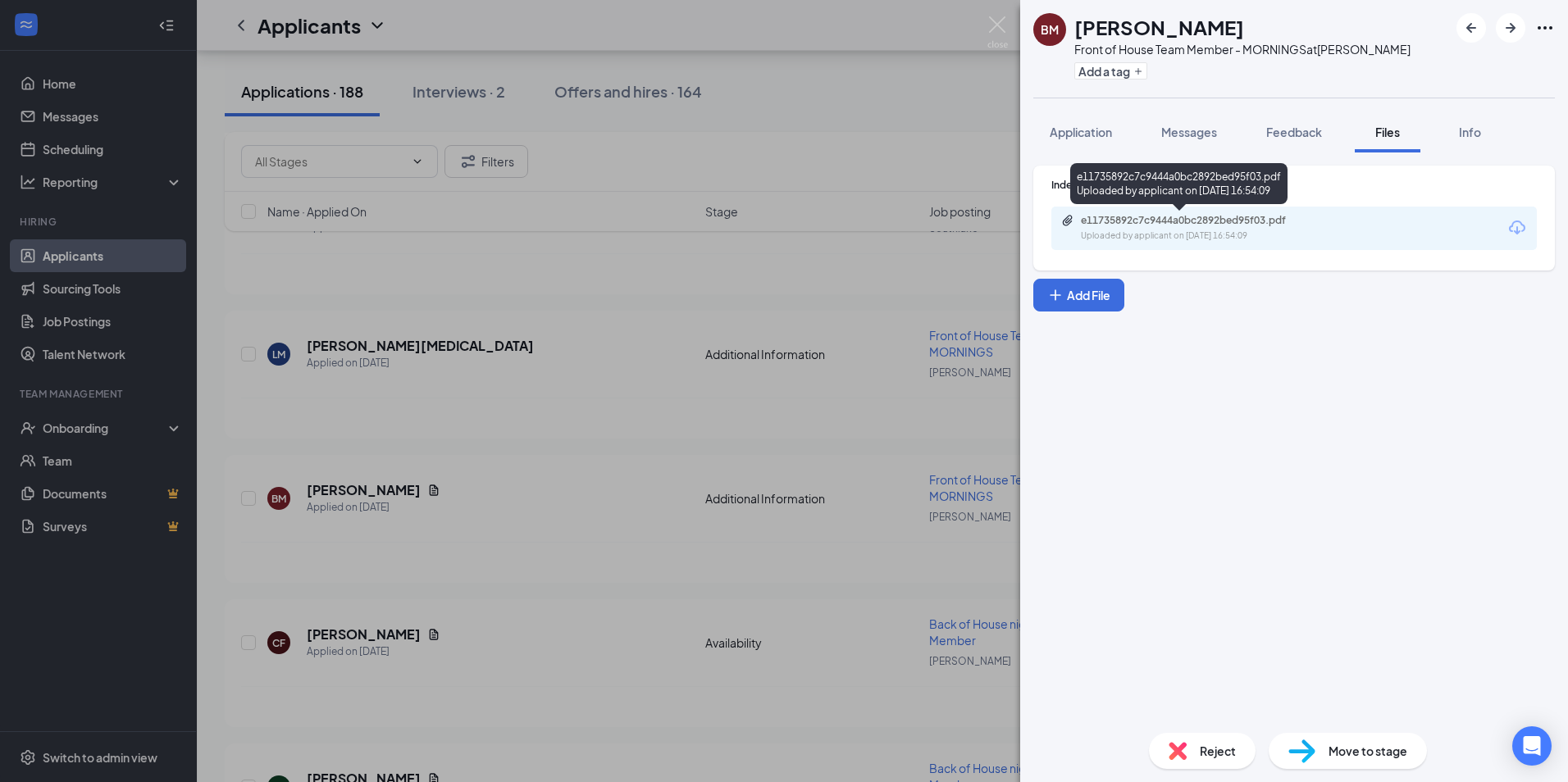
click at [1154, 225] on div "e11735892c7c9444a0bc2892bed95f03.pdf" at bounding box center [1195, 220] width 230 height 13
click at [995, 24] on img at bounding box center [997, 32] width 21 height 32
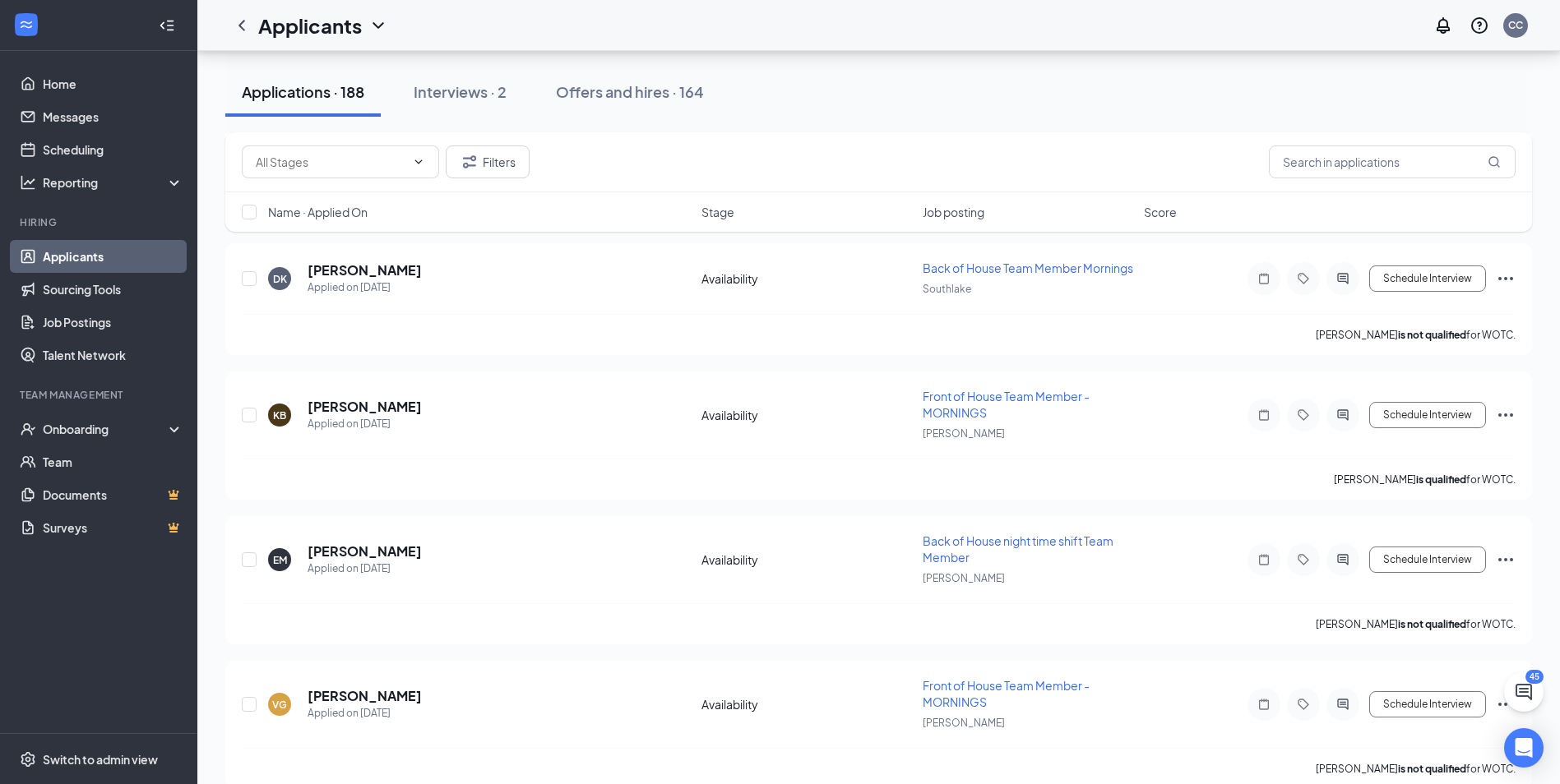
scroll to position [3206, 0]
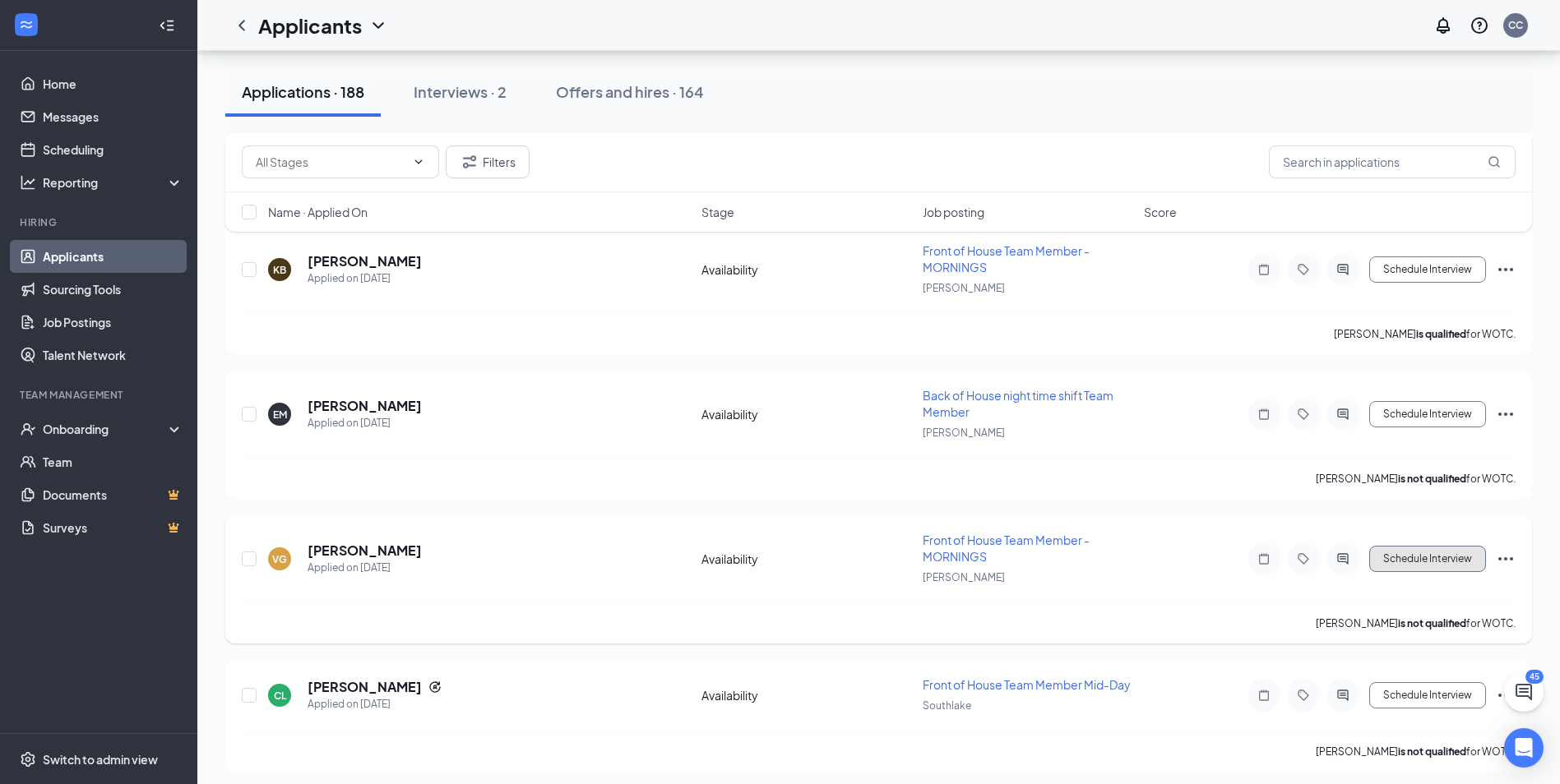
click at [1429, 560] on button "Schedule Interview" at bounding box center [1427, 559] width 117 height 27
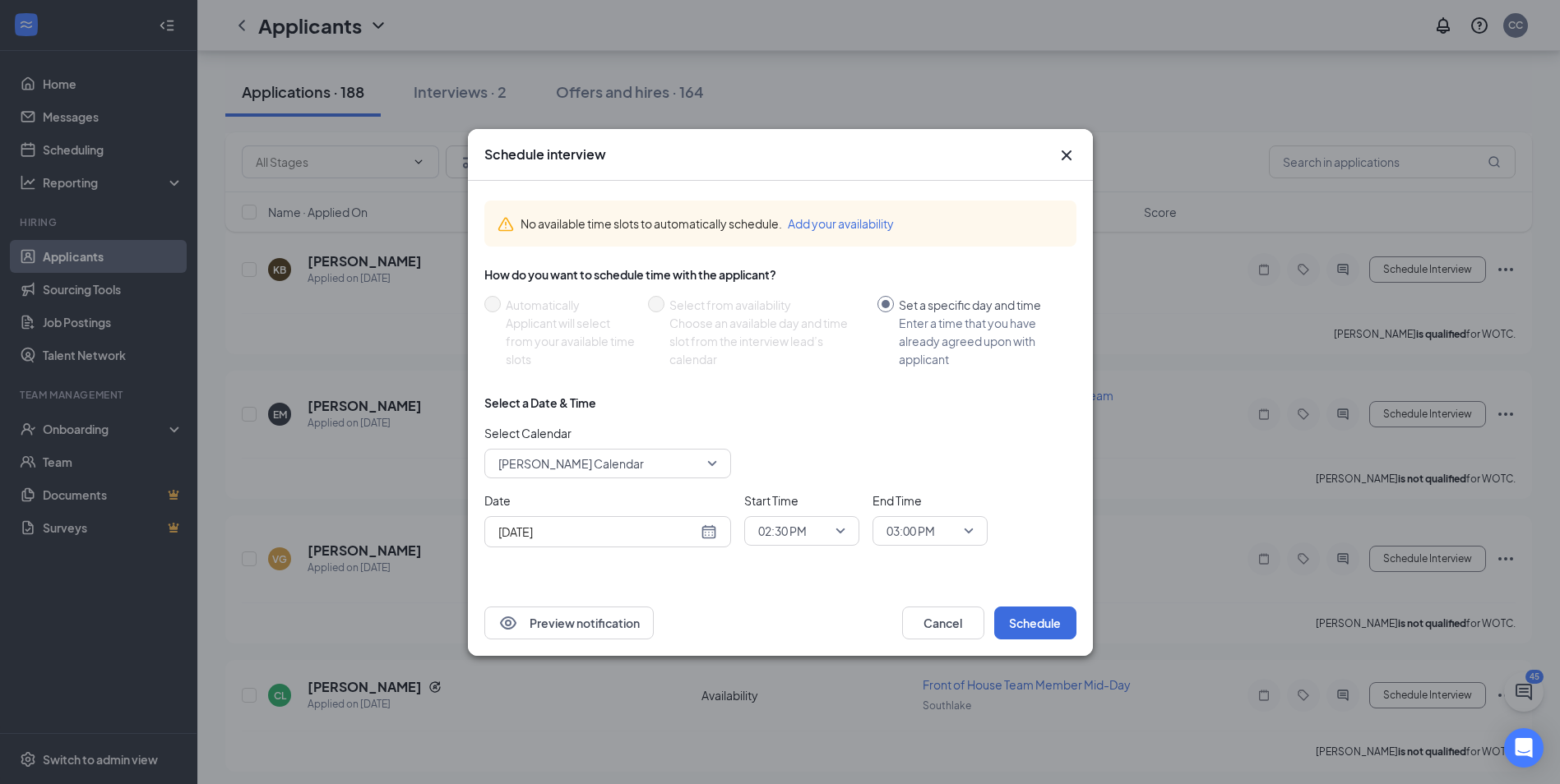
click at [714, 457] on span "[PERSON_NAME] Calendar" at bounding box center [607, 463] width 218 height 25
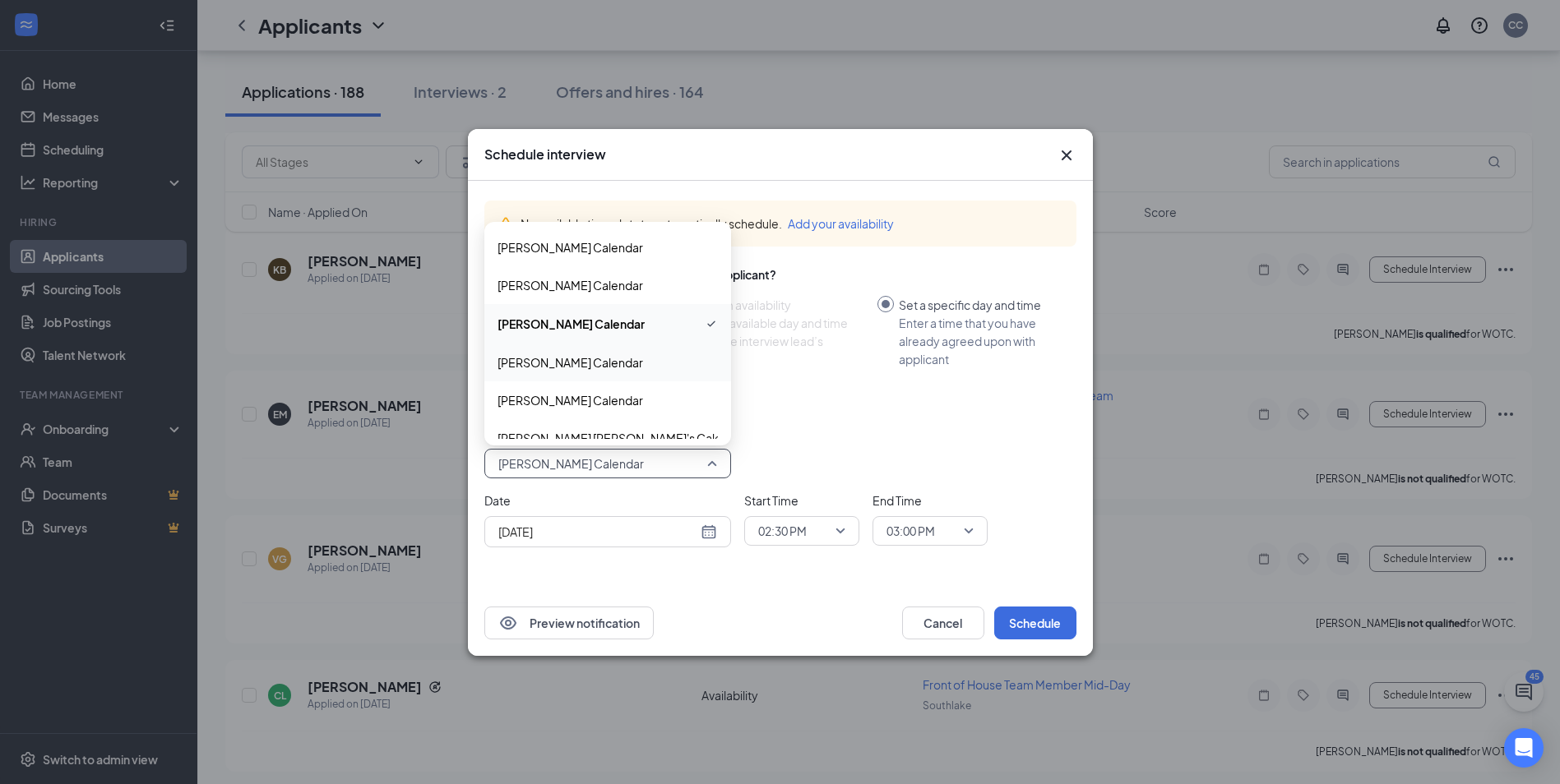
click at [646, 373] on div "[PERSON_NAME] Calendar" at bounding box center [607, 362] width 247 height 37
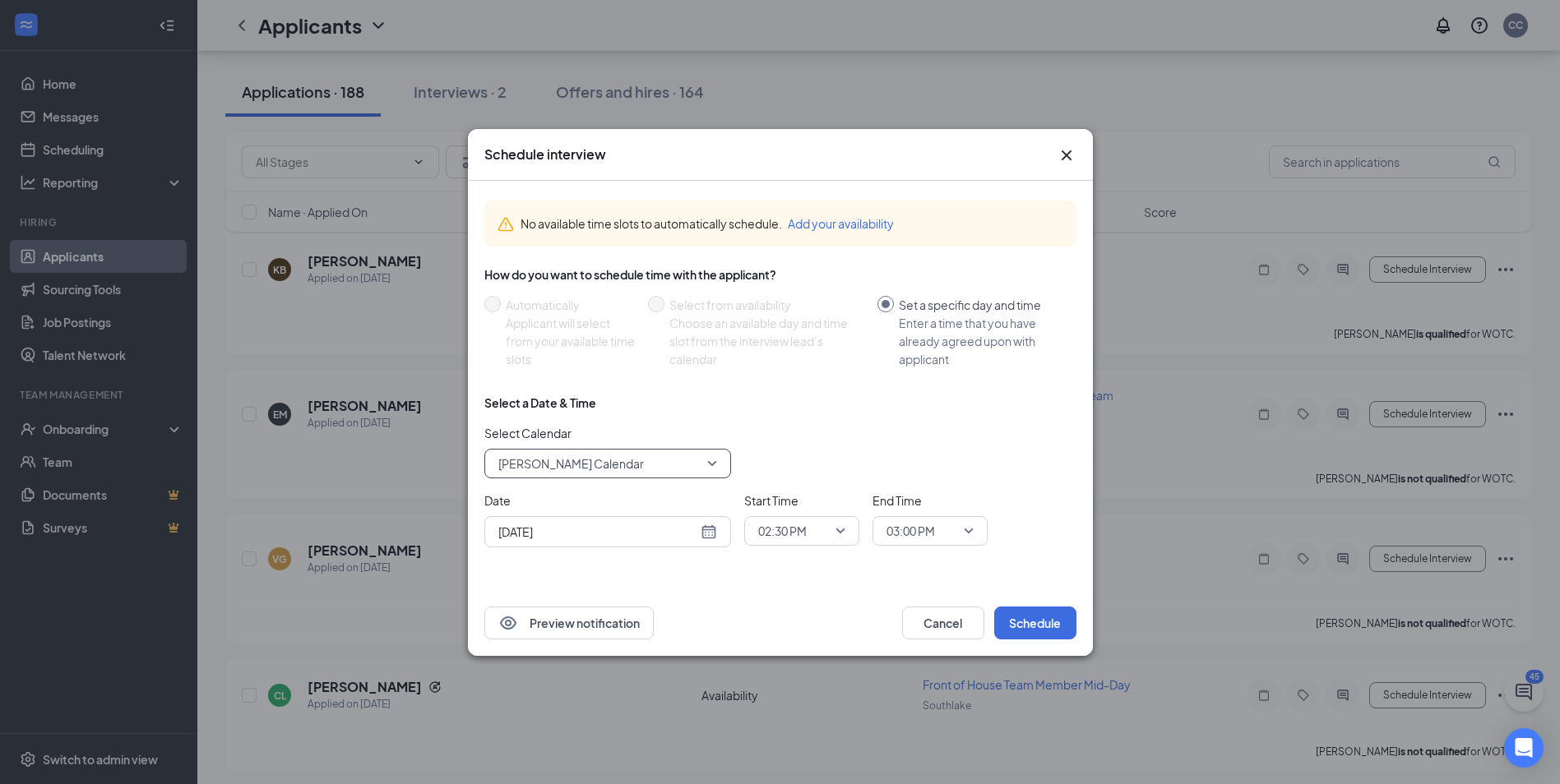
click at [842, 528] on span "02:30 PM" at bounding box center [801, 530] width 88 height 25
click at [783, 471] on span "03:30 PM" at bounding box center [781, 474] width 48 height 18
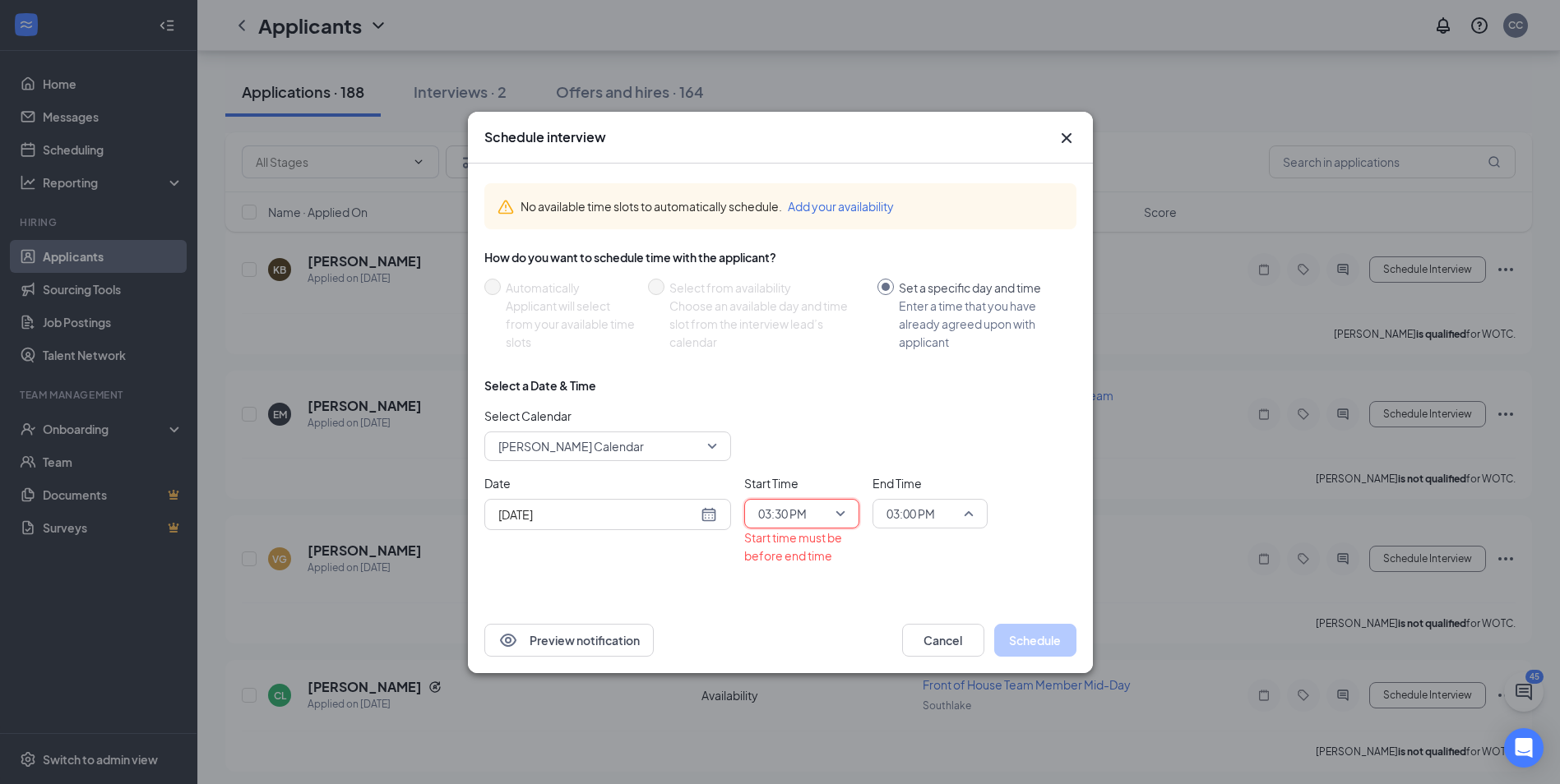
click at [928, 514] on span "03:00 PM" at bounding box center [910, 513] width 48 height 25
click at [911, 455] on span "04:00 PM" at bounding box center [909, 456] width 48 height 18
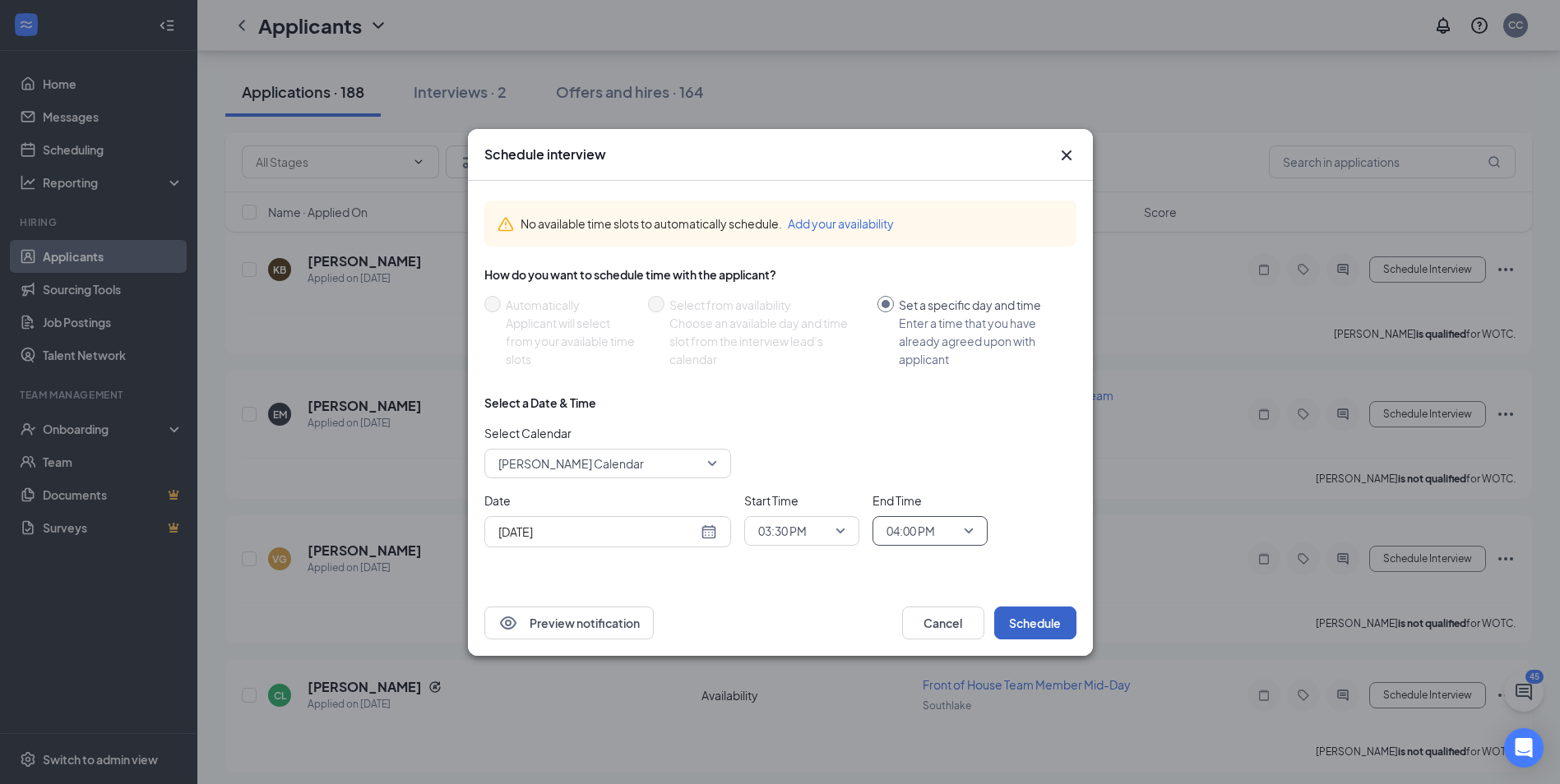
click at [1031, 628] on button "Schedule" at bounding box center [1035, 623] width 83 height 32
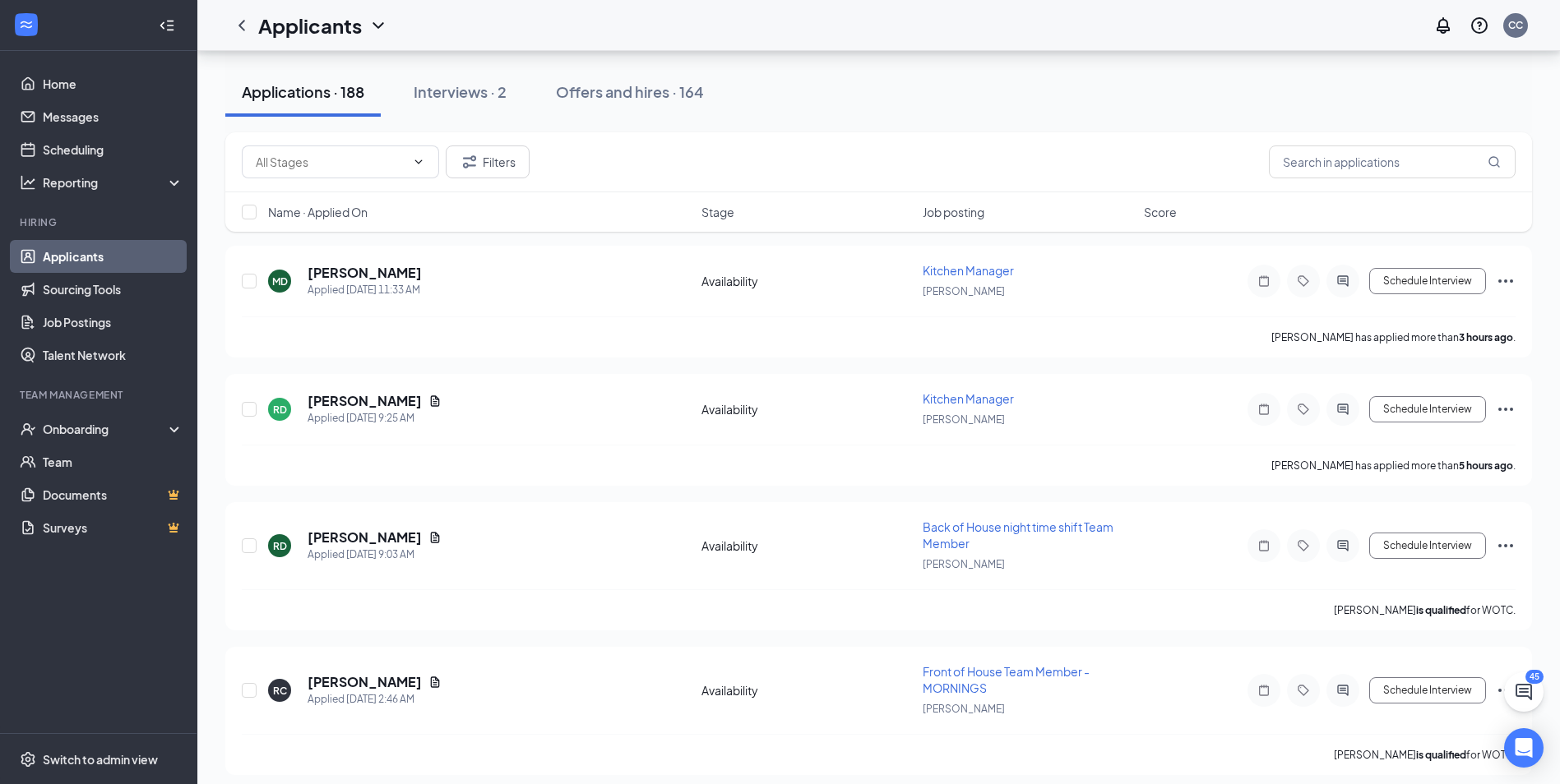
scroll to position [164, 0]
click at [423, 162] on icon "ChevronDown" at bounding box center [418, 162] width 13 height 13
click at [494, 162] on button "Filters" at bounding box center [487, 162] width 84 height 32
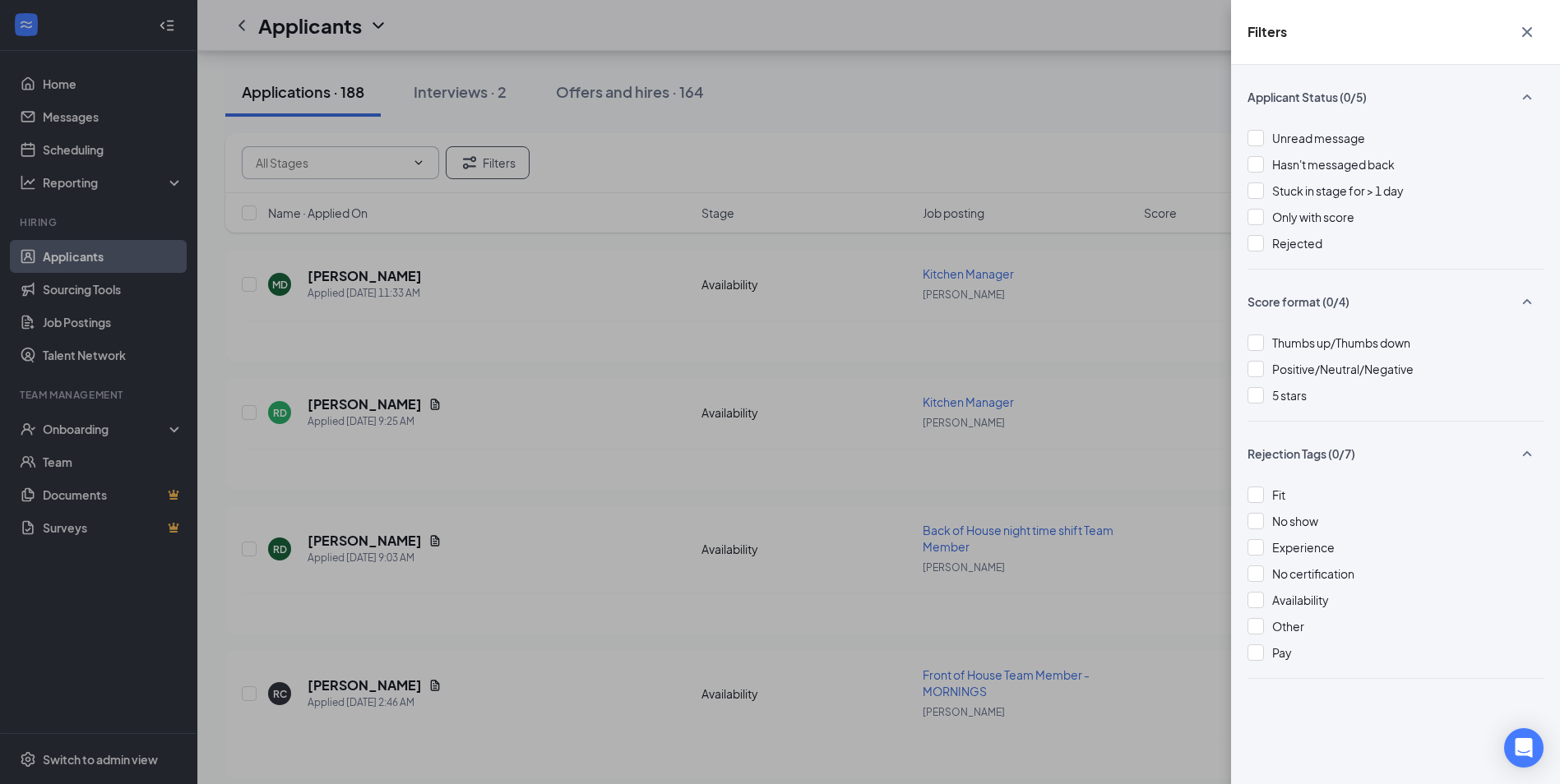
click at [1525, 32] on icon "Cross" at bounding box center [1528, 32] width 20 height 20
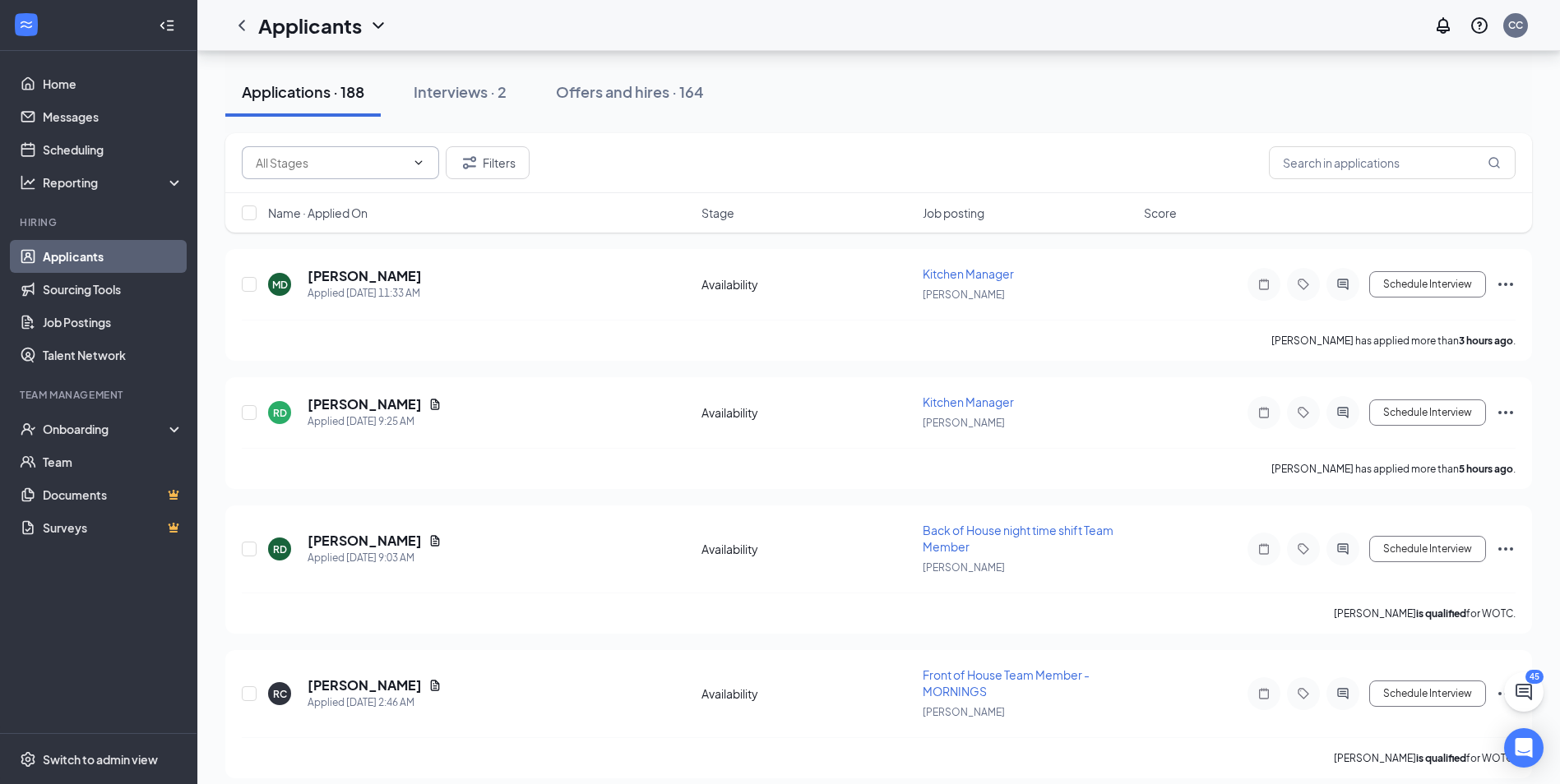
click at [803, 102] on div "Applications · 188 Interviews · 2 Offers and hires · 164" at bounding box center [879, 92] width 1307 height 49
click at [475, 89] on div "Interviews · 2" at bounding box center [460, 91] width 93 height 21
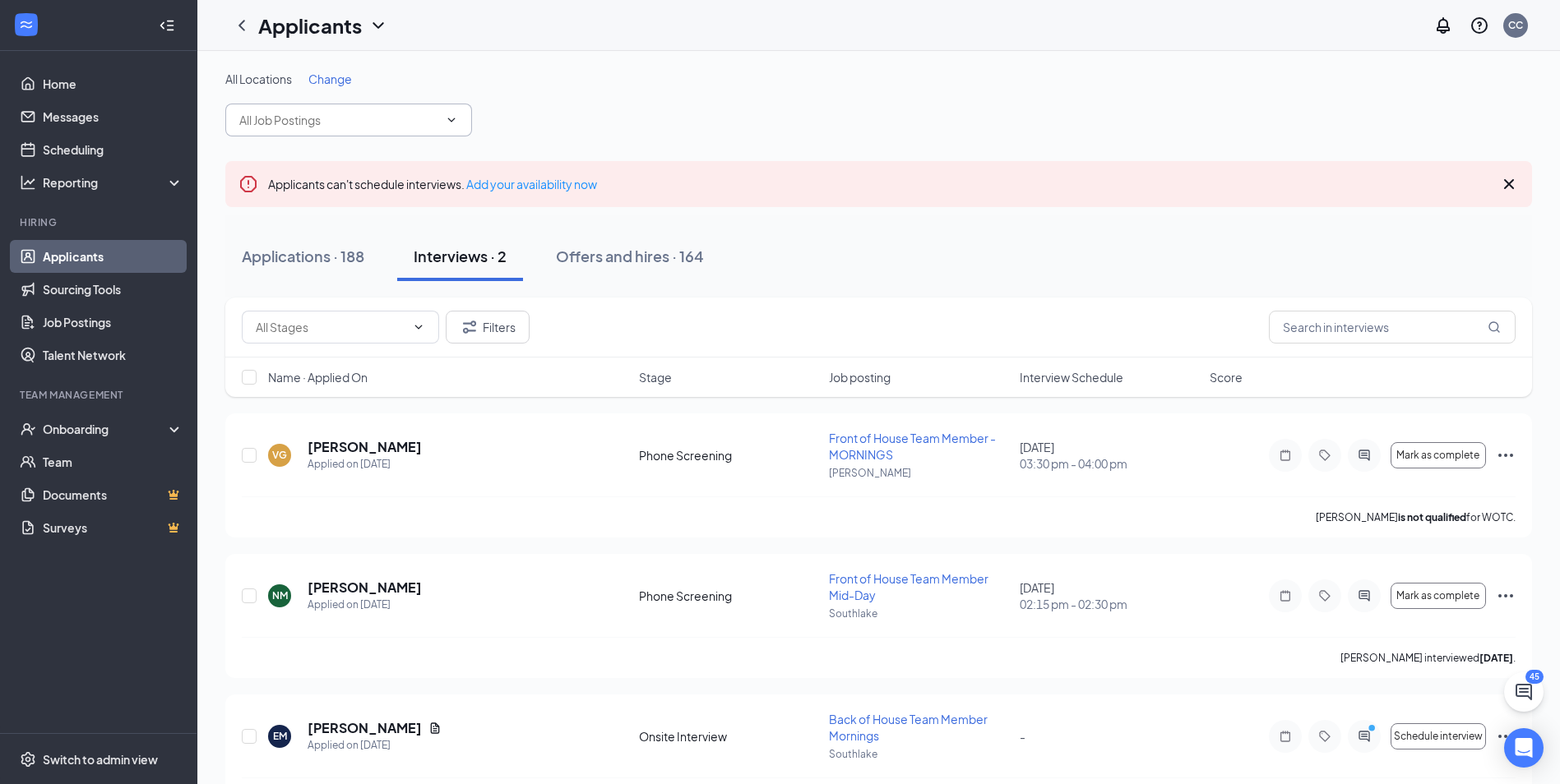
click at [388, 122] on input "text" at bounding box center [339, 120] width 199 height 18
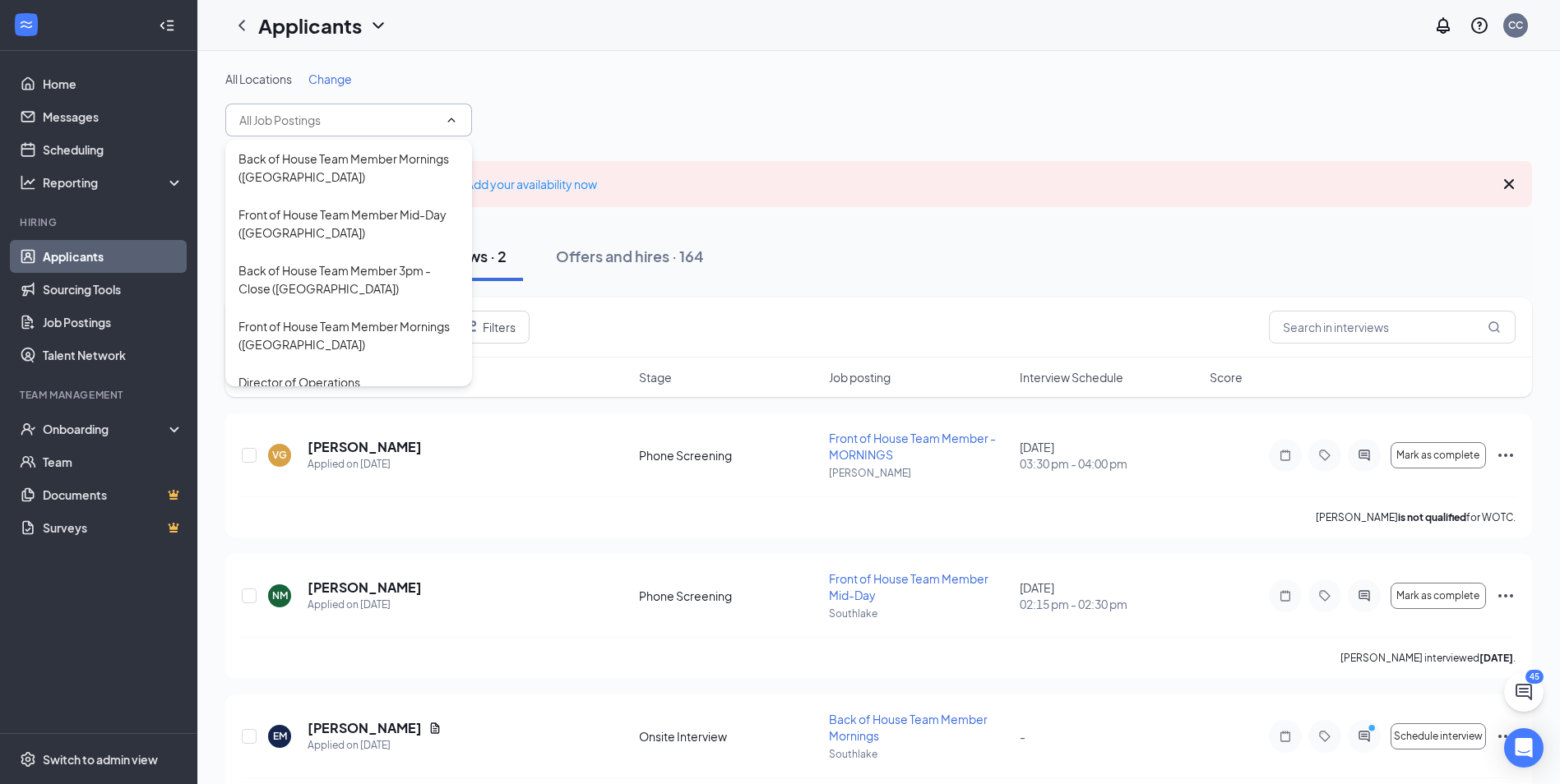
click at [714, 112] on div "All Locations Change" at bounding box center [879, 103] width 1307 height 66
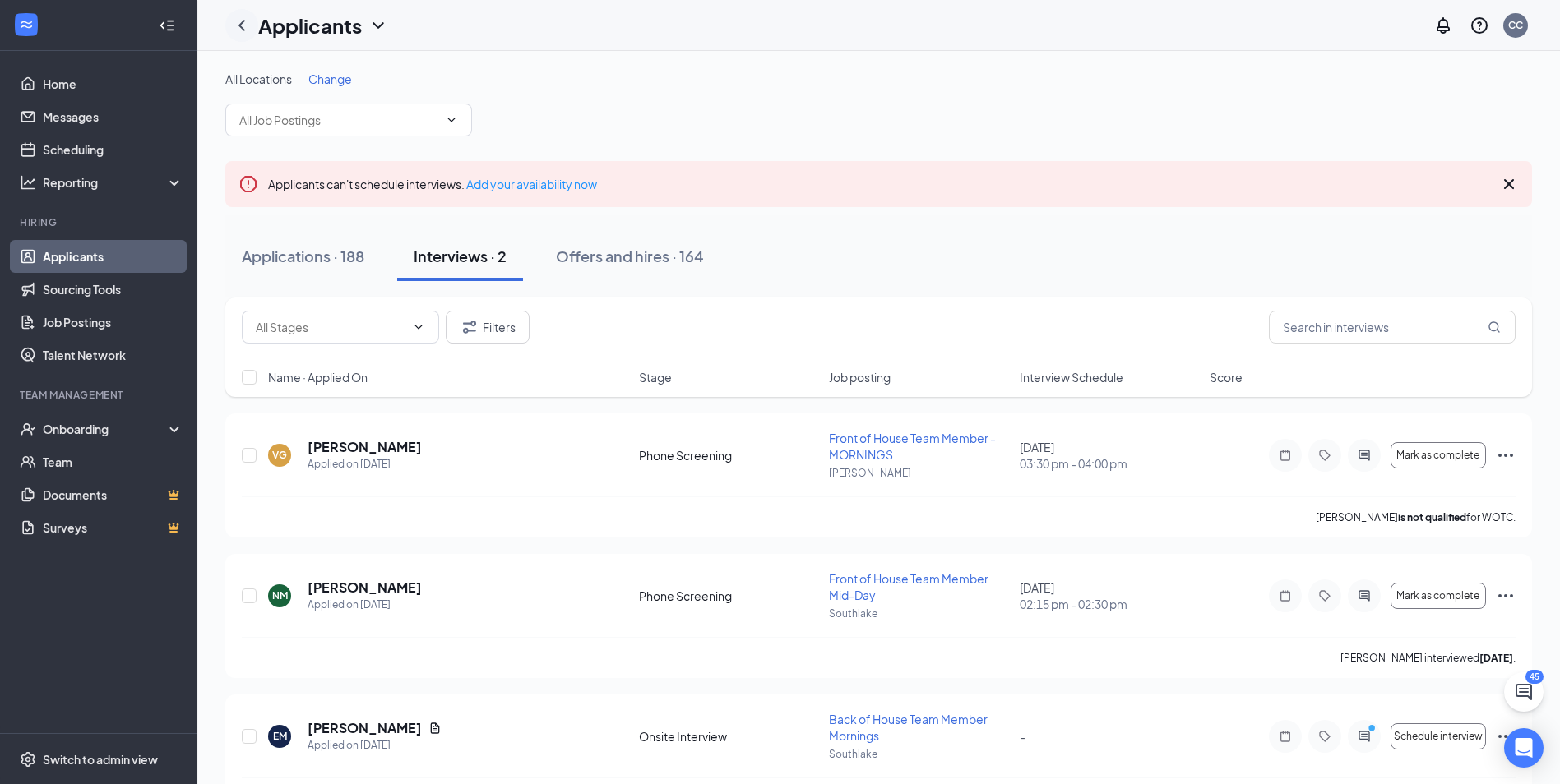
drag, startPoint x: 248, startPoint y: 23, endPoint x: 235, endPoint y: 18, distance: 13.9
click at [248, 22] on icon "ChevronLeft" at bounding box center [242, 26] width 20 height 20
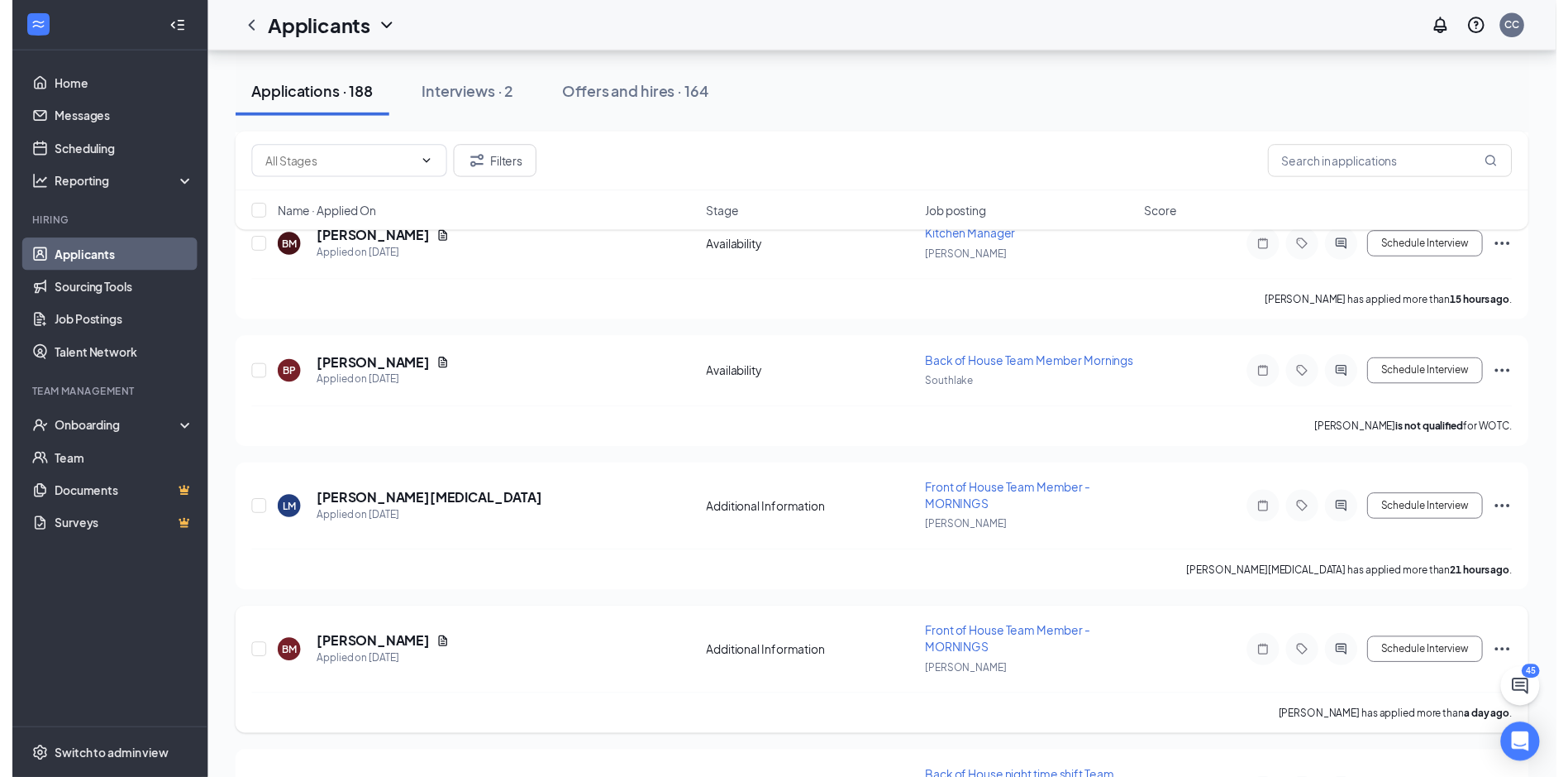
scroll to position [744, 0]
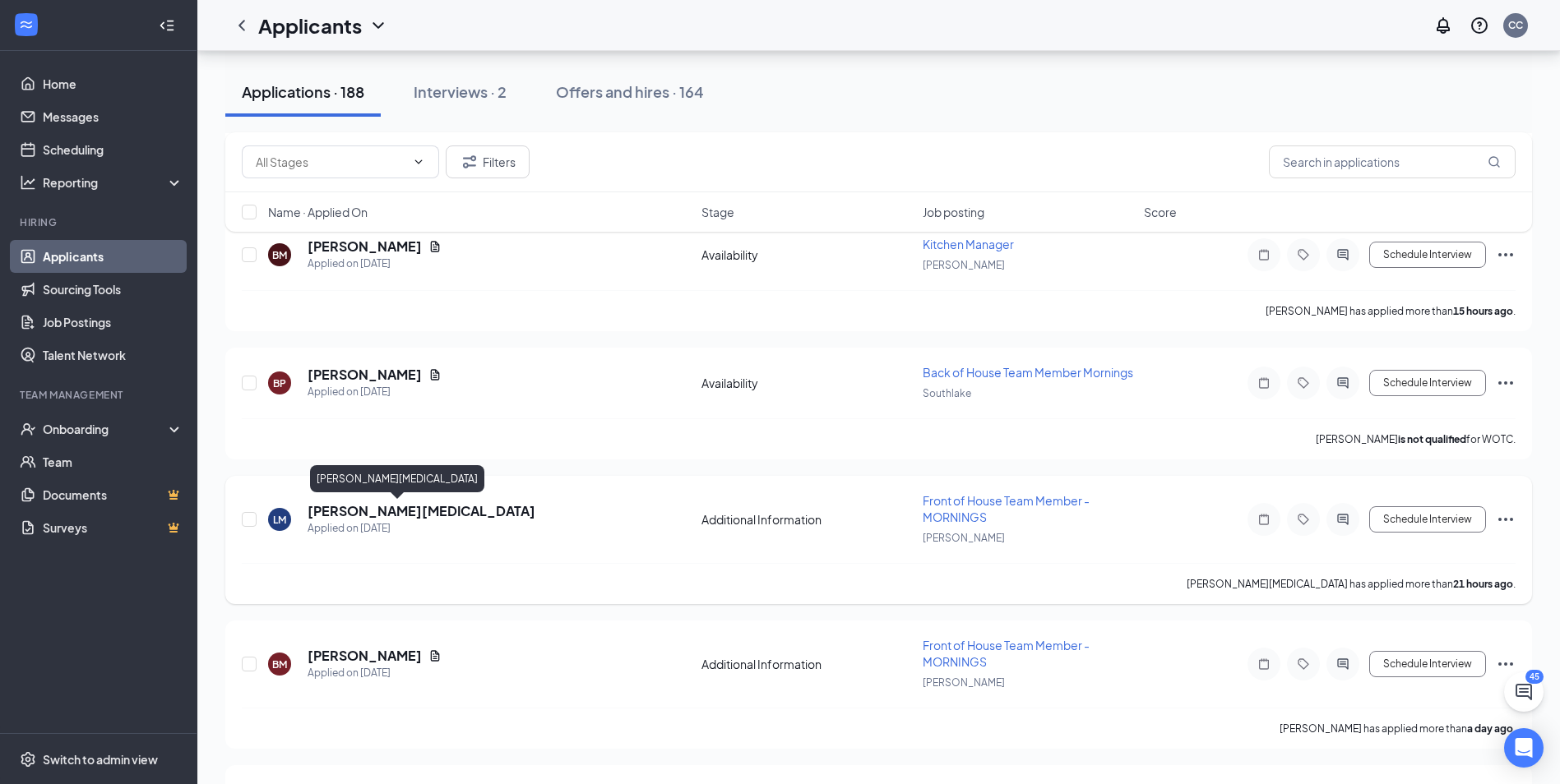
click at [347, 511] on h5 "[PERSON_NAME][MEDICAL_DATA]" at bounding box center [421, 512] width 227 height 18
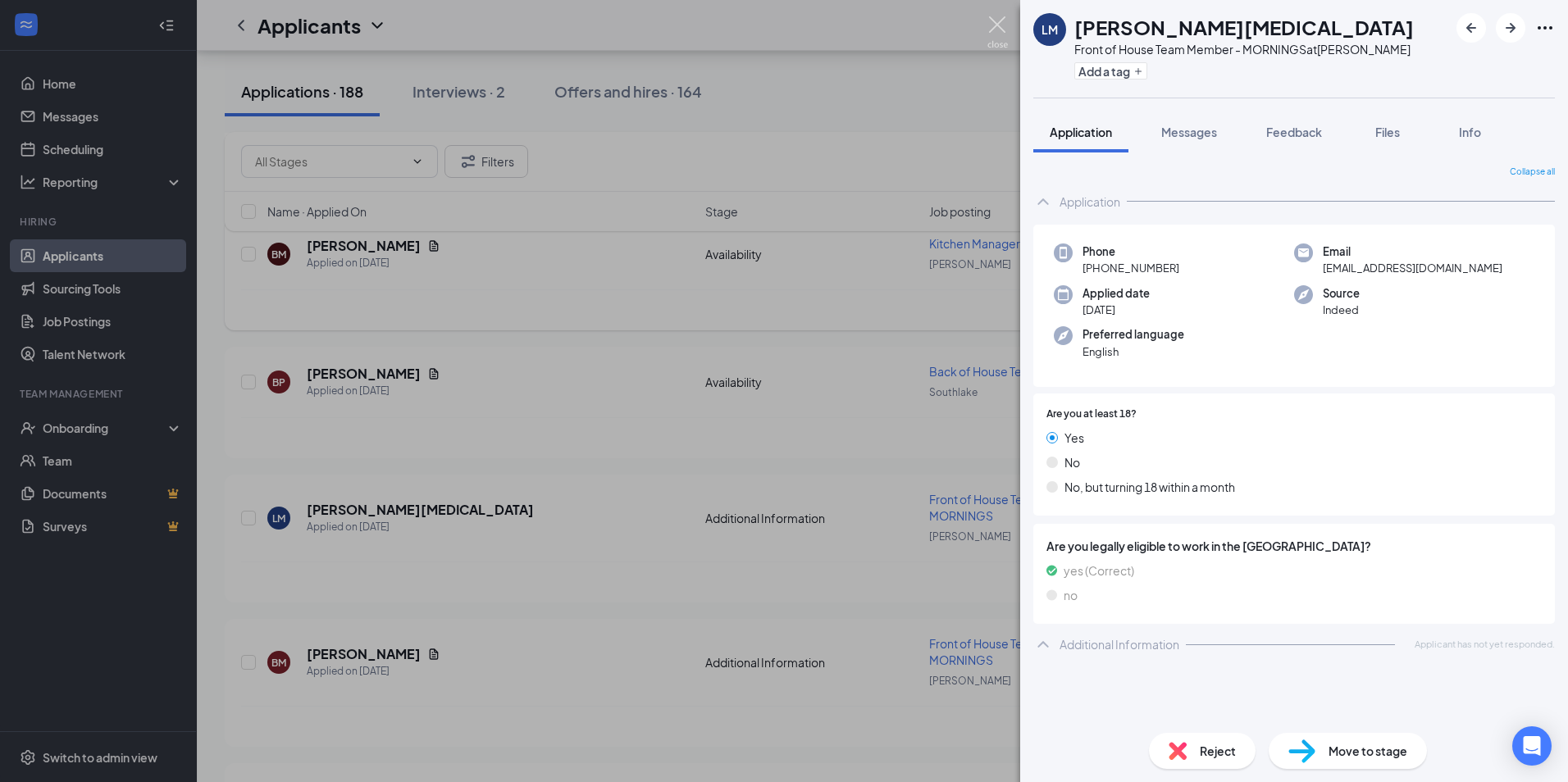
click at [1000, 20] on img at bounding box center [997, 32] width 21 height 32
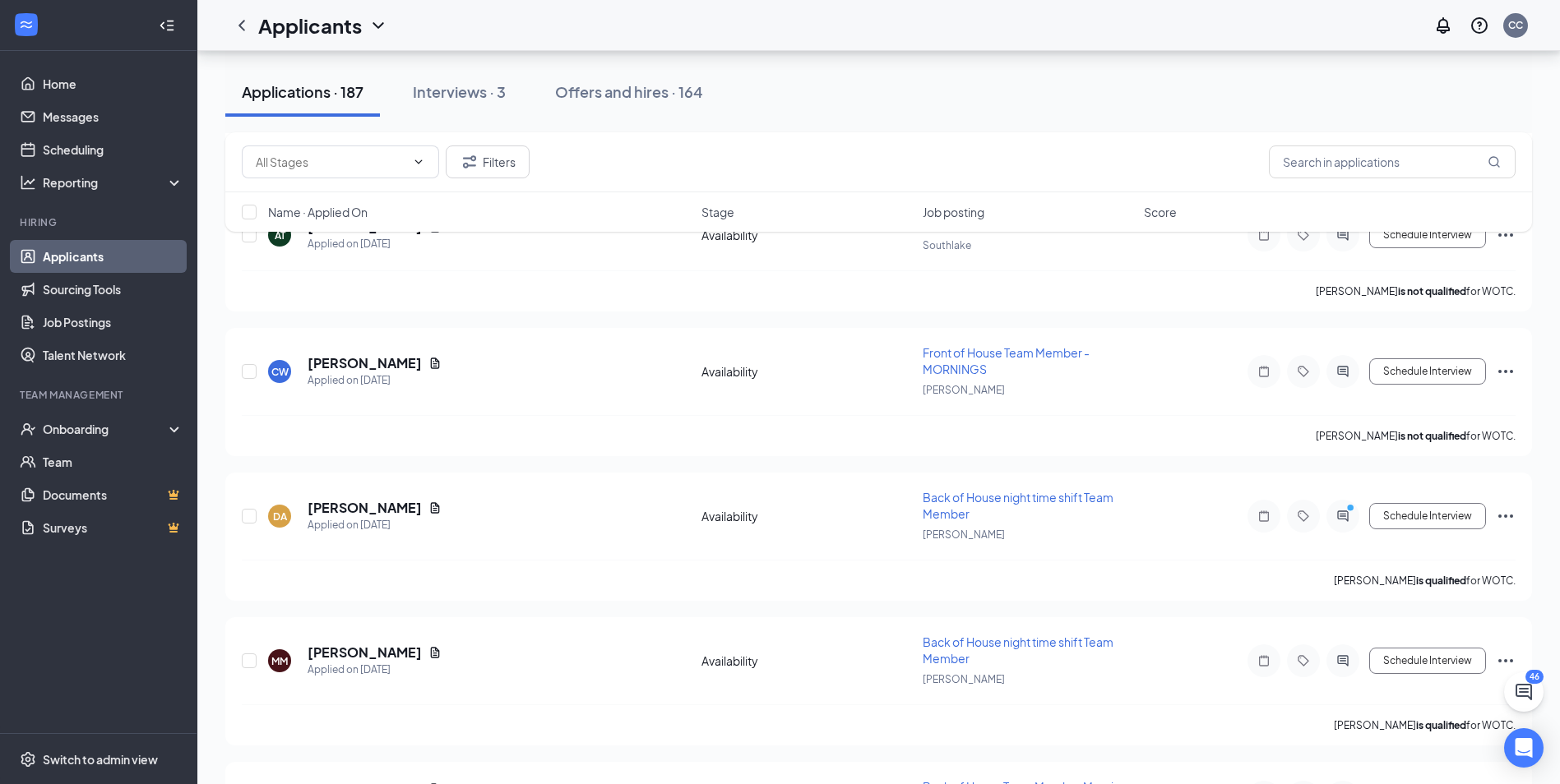
scroll to position [2138, 0]
